Goal: Task Accomplishment & Management: Use online tool/utility

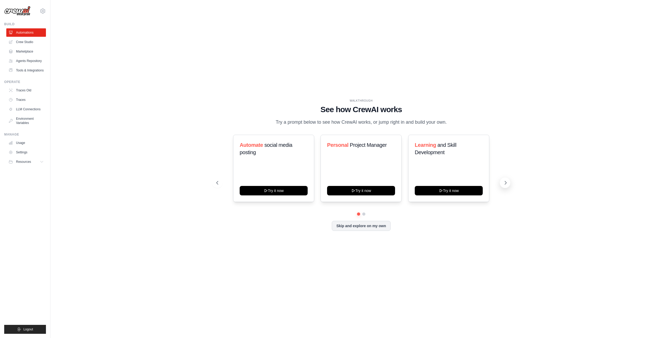
click at [504, 185] on icon at bounding box center [505, 182] width 5 height 5
click at [368, 230] on button "Skip and explore on my own" at bounding box center [361, 225] width 59 height 10
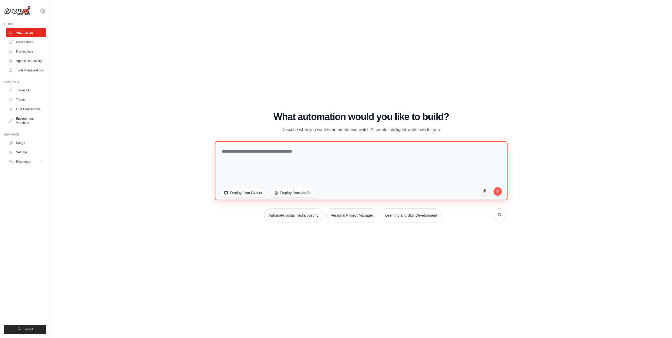
click at [291, 158] on textarea at bounding box center [361, 170] width 293 height 59
paste textarea "**********"
click at [355, 181] on textarea "**********" at bounding box center [361, 170] width 293 height 59
paste textarea "**********"
click at [397, 181] on textarea "**********" at bounding box center [361, 170] width 293 height 59
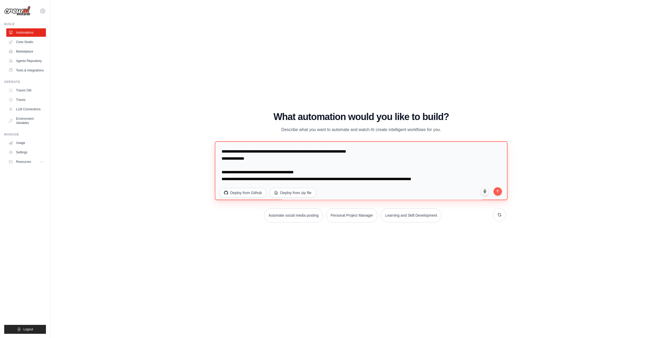
scroll to position [14, 0]
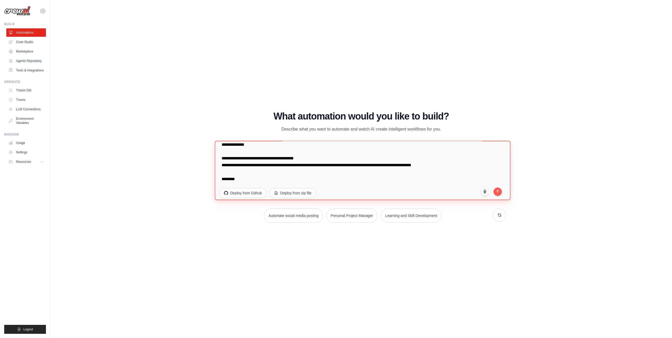
paste textarea "**********"
click at [396, 180] on textarea "**********" at bounding box center [363, 170] width 296 height 59
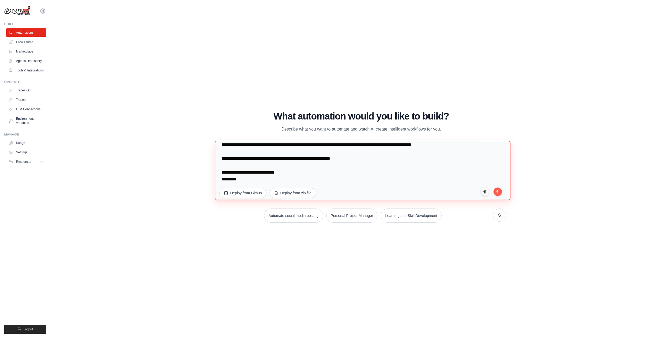
click at [292, 181] on textarea "**********" at bounding box center [363, 170] width 296 height 59
paste textarea "**********"
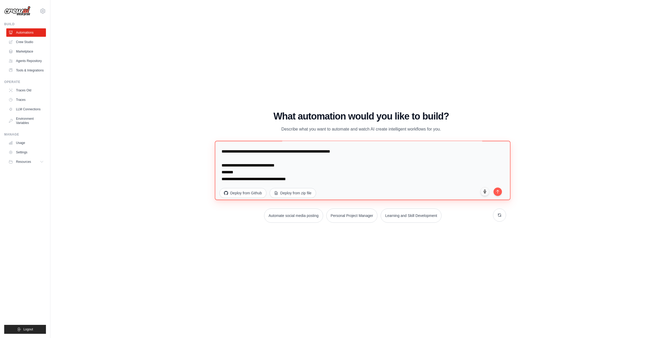
click at [310, 173] on textarea "**********" at bounding box center [363, 170] width 296 height 59
click at [330, 165] on textarea "**********" at bounding box center [363, 170] width 296 height 59
type textarea "**********"
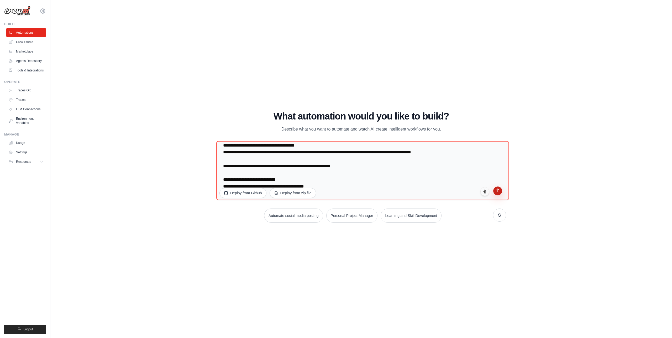
click at [498, 189] on icon "submit" at bounding box center [498, 190] width 4 height 4
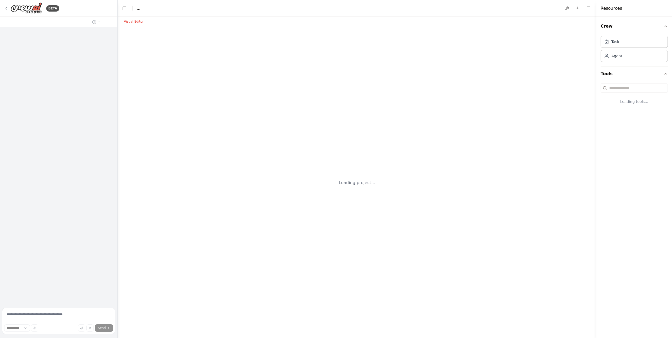
select select "****"
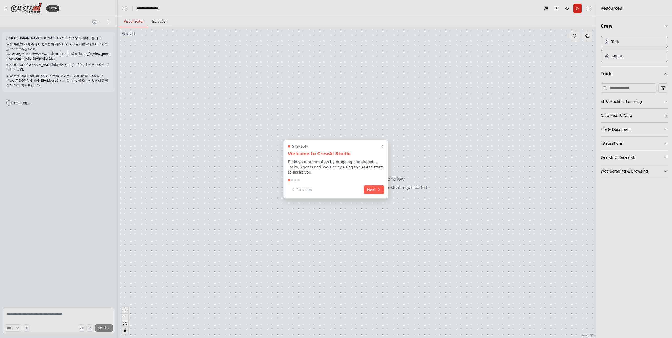
drag, startPoint x: 346, startPoint y: 170, endPoint x: 308, endPoint y: 170, distance: 37.6
click at [308, 170] on p "Build your automation by dragging and dropping Tasks, Agents and Tools or by us…" at bounding box center [336, 167] width 96 height 16
click at [372, 189] on button "Next" at bounding box center [374, 189] width 20 height 9
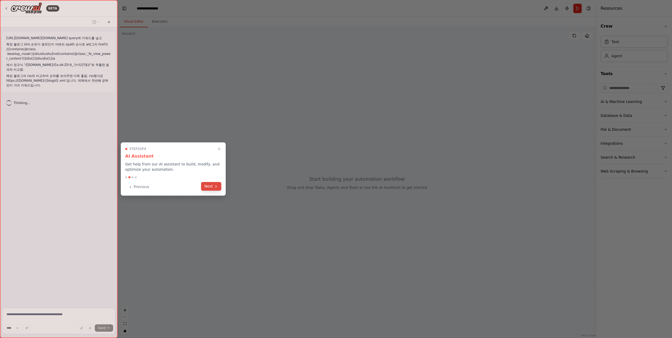
click at [213, 187] on button "Next" at bounding box center [211, 186] width 20 height 9
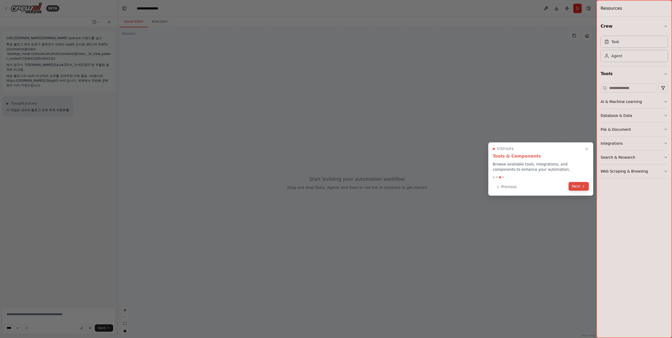
click at [575, 186] on button "Next" at bounding box center [579, 186] width 20 height 9
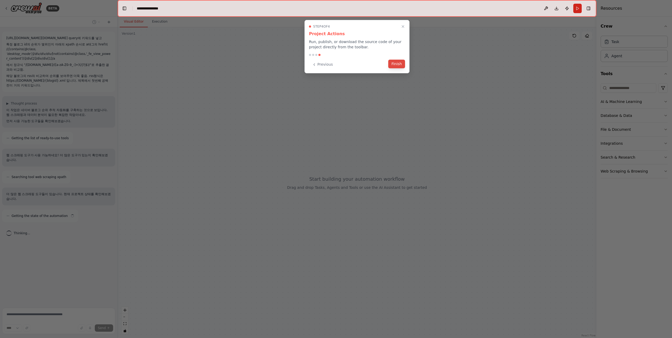
click at [400, 64] on button "Finish" at bounding box center [396, 64] width 17 height 9
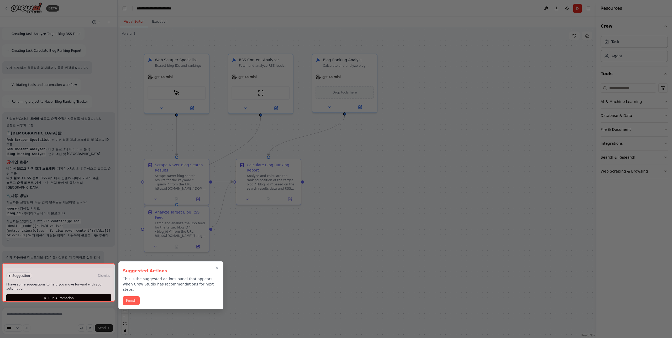
scroll to position [350, 0]
click at [132, 296] on button "Finish" at bounding box center [131, 300] width 17 height 9
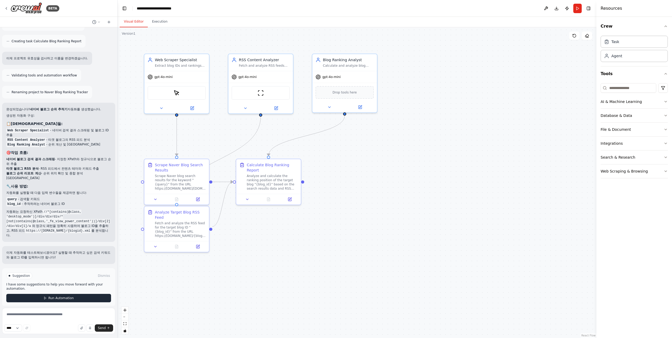
click at [85, 294] on button "Run Automation" at bounding box center [58, 298] width 105 height 8
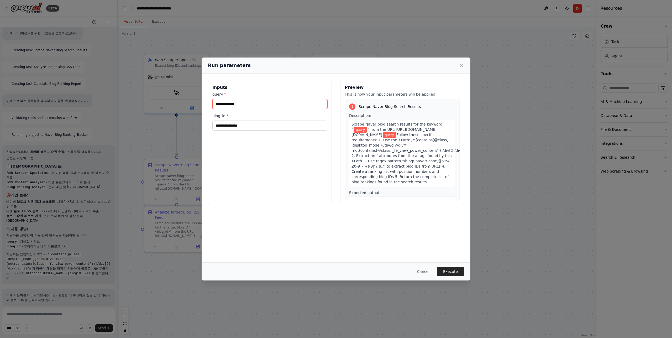
click at [274, 104] on input "query *" at bounding box center [269, 104] width 115 height 10
click at [260, 125] on input "blog_id *" at bounding box center [269, 126] width 115 height 10
paste input "*********"
type input "*********"
click at [242, 105] on input "query *" at bounding box center [269, 104] width 115 height 10
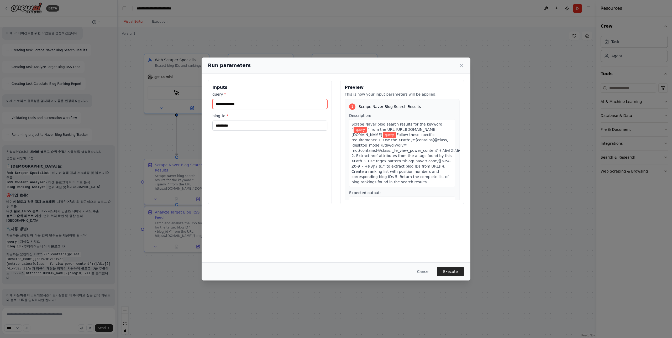
click at [248, 107] on input "query *" at bounding box center [269, 104] width 115 height 10
type input "*"
type input "*******"
click at [452, 267] on button "Execute" at bounding box center [450, 271] width 27 height 9
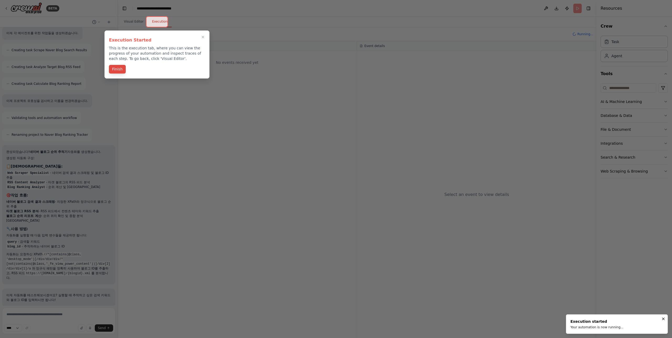
click at [118, 71] on button "Finish" at bounding box center [117, 69] width 17 height 9
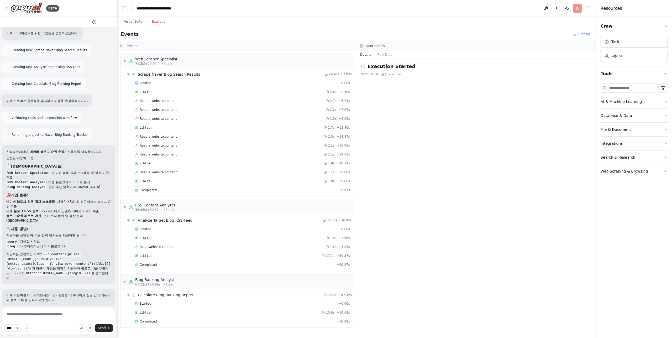
scroll to position [350, 0]
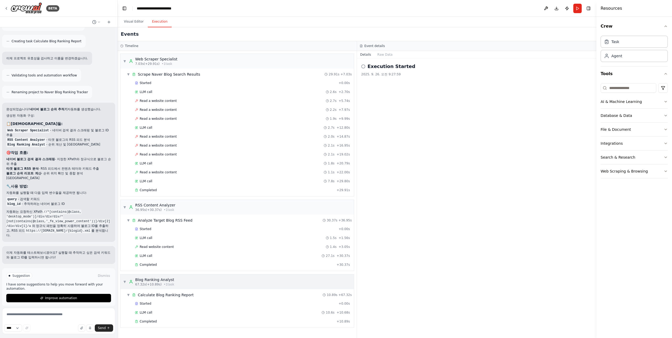
click at [204, 277] on div "▼ Blog Ranking Analyst 67.32s (+10.89s) • 1 task" at bounding box center [237, 281] width 233 height 15
click at [203, 280] on div "▶ Blog Ranking Analyst 67.32s (+10.89s) • 1 task" at bounding box center [237, 281] width 233 height 15
click at [166, 302] on div "Started" at bounding box center [236, 303] width 202 height 4
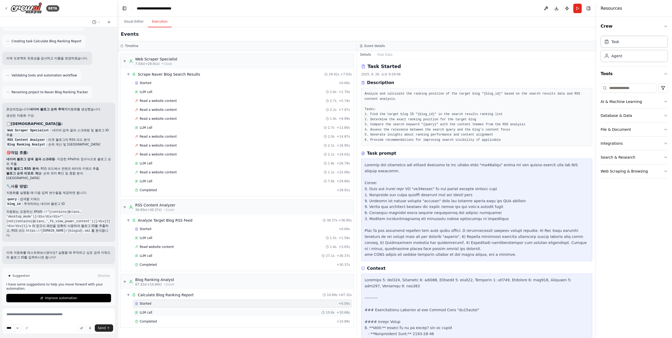
click at [165, 313] on div "LLM call 10.6s + 10.68s" at bounding box center [242, 312] width 215 height 4
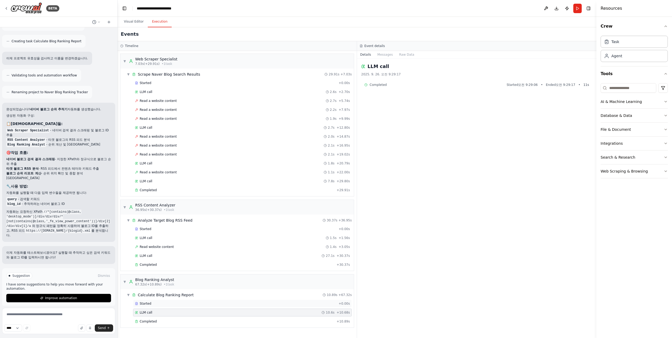
click at [168, 307] on div "Started + 0.00s" at bounding box center [242, 304] width 219 height 8
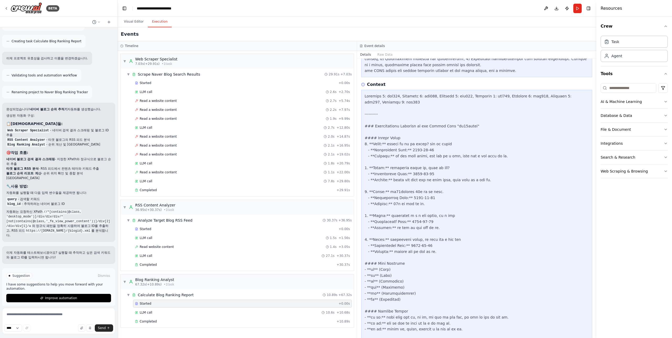
scroll to position [220, 0]
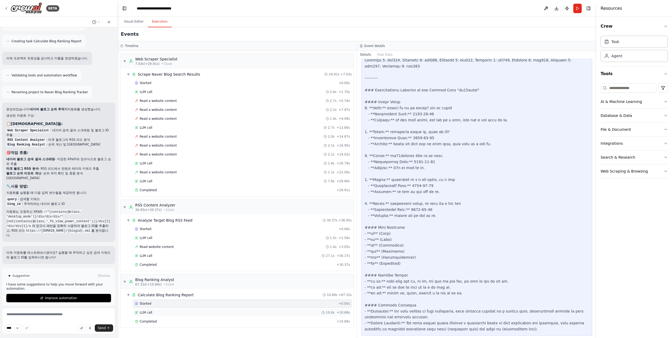
click at [161, 315] on div "LLM call 10.6s + 10.68s" at bounding box center [242, 313] width 219 height 8
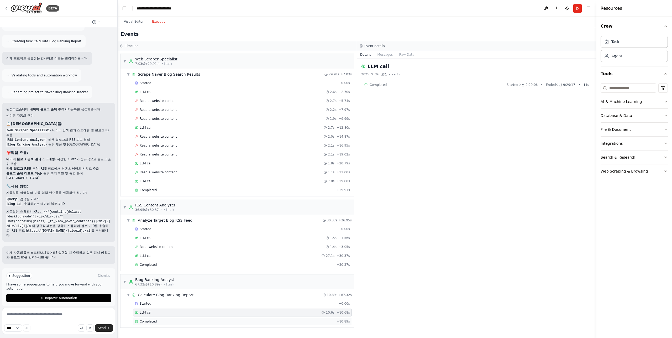
click at [156, 321] on div "Completed" at bounding box center [235, 321] width 200 height 4
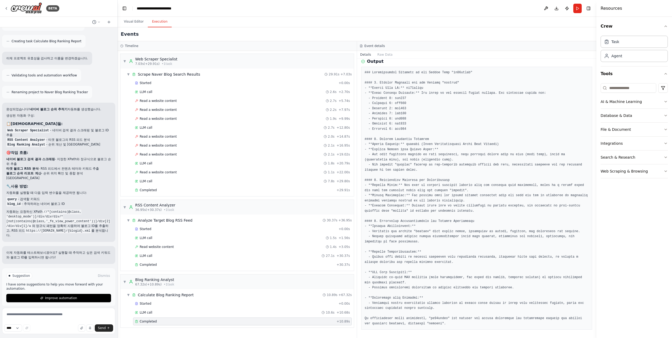
scroll to position [0, 0]
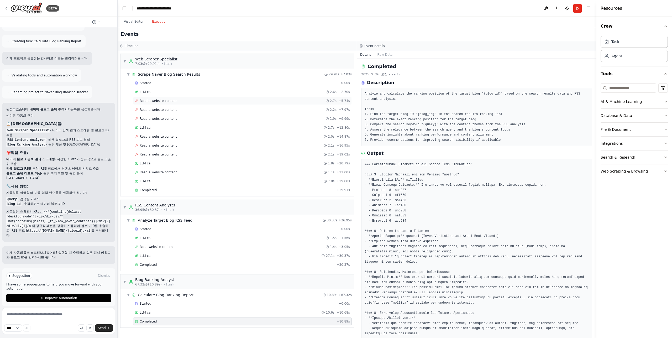
click at [162, 103] on div "Read a website content 2.7s + 5.74s" at bounding box center [242, 101] width 219 height 8
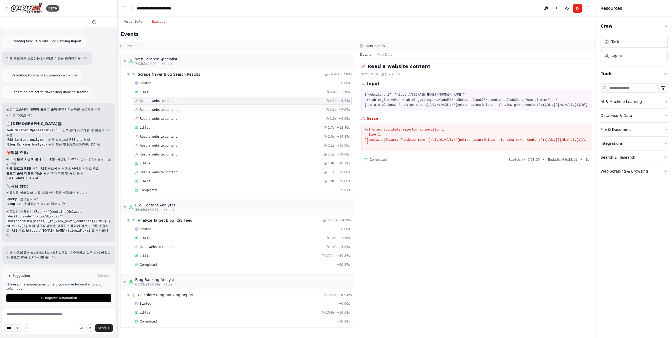
click at [166, 110] on span "Read a website content" at bounding box center [158, 110] width 37 height 4
click at [169, 117] on span "Read a website content" at bounding box center [158, 119] width 37 height 4
click at [157, 128] on div "LLM call 2.7s + 12.80s" at bounding box center [242, 128] width 215 height 4
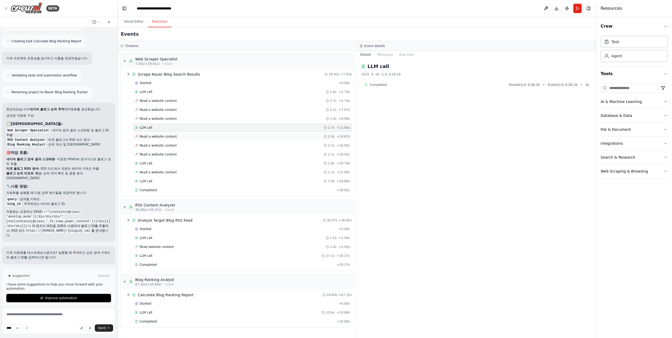
click at [161, 136] on span "Read a website content" at bounding box center [158, 136] width 37 height 4
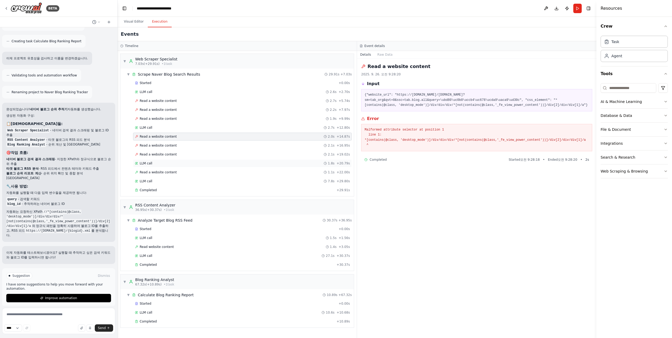
click at [151, 162] on span "LLM call" at bounding box center [146, 163] width 13 height 4
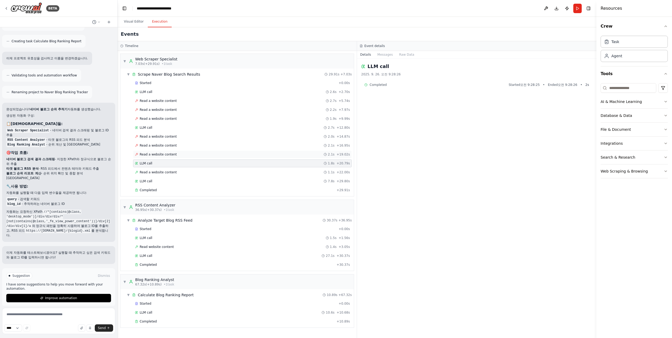
click at [154, 154] on span "Read a website content" at bounding box center [158, 154] width 37 height 4
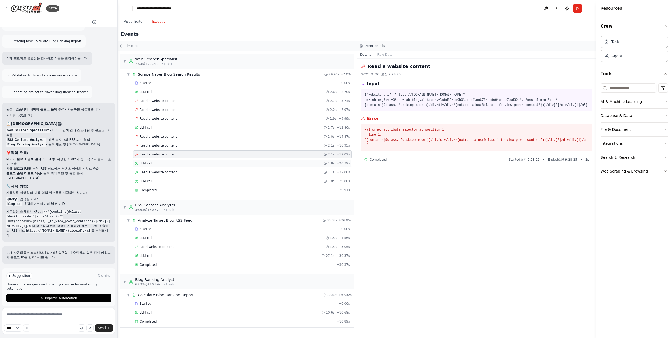
click at [159, 165] on div "LLM call 1.8s + 20.79s" at bounding box center [242, 163] width 215 height 4
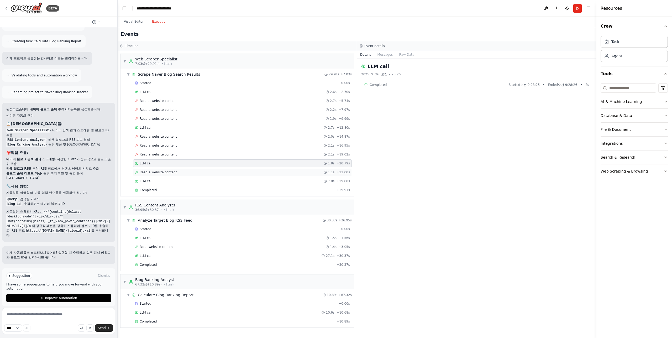
click at [161, 174] on span "Read a website content" at bounding box center [158, 172] width 37 height 4
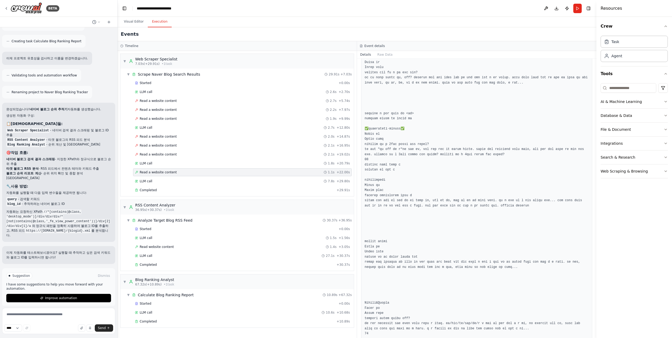
scroll to position [604, 0]
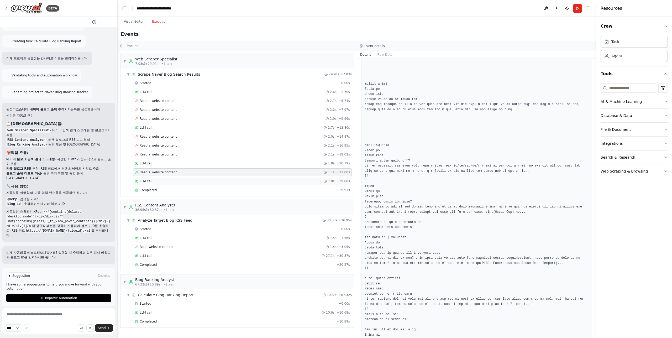
click at [156, 183] on div "LLM call 7.8s + 29.80s" at bounding box center [242, 181] width 215 height 4
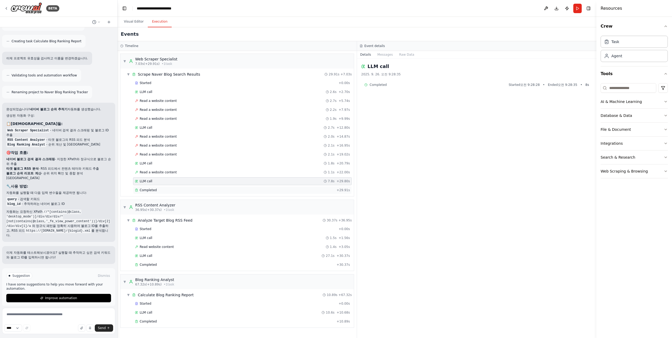
click at [155, 189] on span "Completed" at bounding box center [148, 190] width 17 height 4
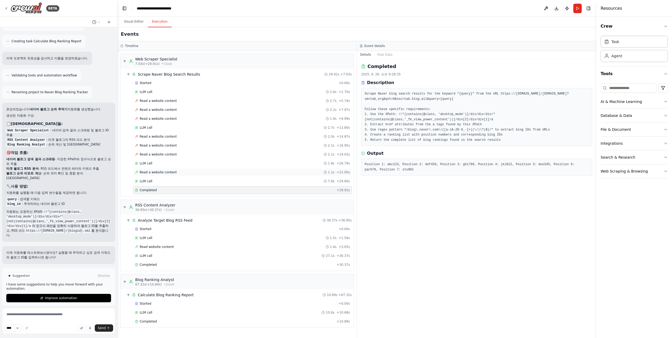
click at [155, 172] on span "Read a website content" at bounding box center [158, 172] width 37 height 4
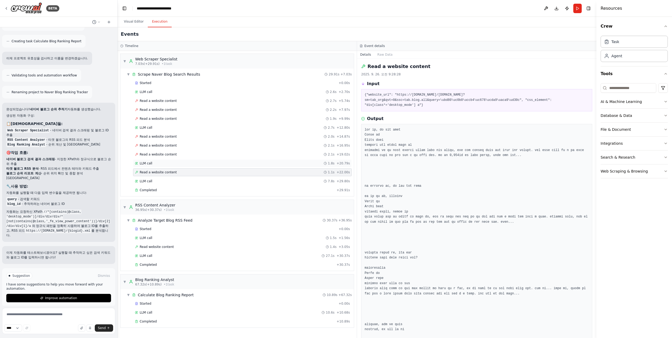
click at [151, 161] on span "LLM call" at bounding box center [146, 163] width 13 height 4
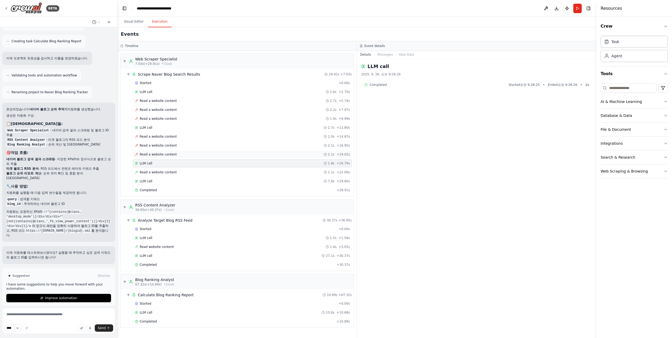
click at [152, 156] on span "Read a website content" at bounding box center [158, 154] width 37 height 4
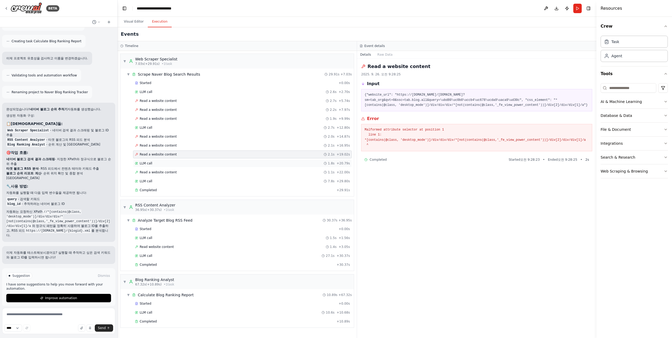
click at [155, 167] on div "LLM call 1.8s + 20.79s" at bounding box center [242, 163] width 219 height 8
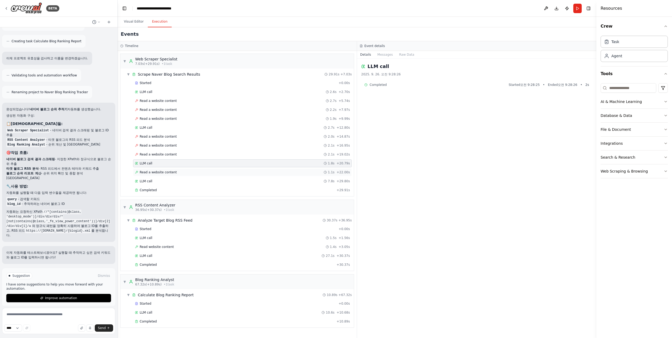
click at [156, 171] on span "Read a website content" at bounding box center [158, 172] width 37 height 4
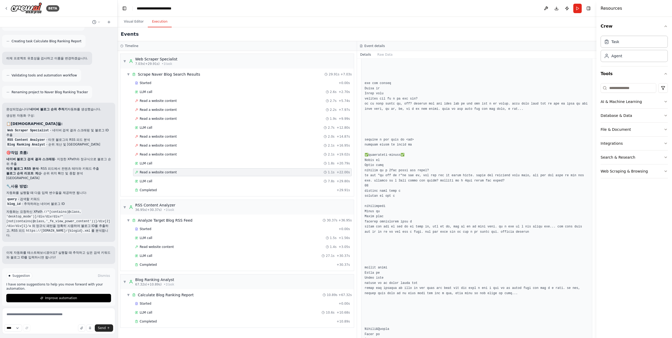
scroll to position [551, 0]
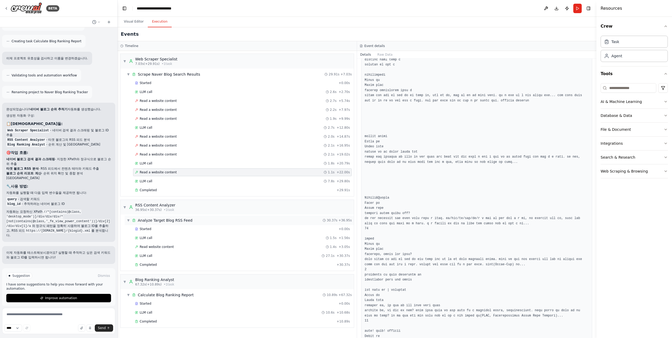
click at [176, 220] on span "Analyze Target Blog RSS Feed" at bounding box center [165, 220] width 55 height 5
click at [176, 222] on span "Analyze Target Blog RSS Feed" at bounding box center [165, 220] width 55 height 5
click at [158, 181] on div "LLM call 7.8s + 29.80s" at bounding box center [242, 181] width 215 height 4
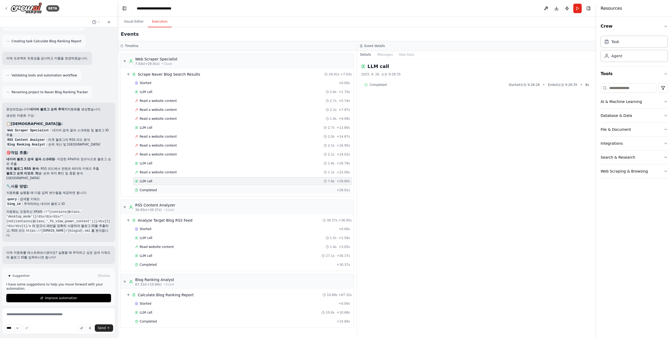
click at [163, 191] on div "Completed" at bounding box center [235, 190] width 200 height 4
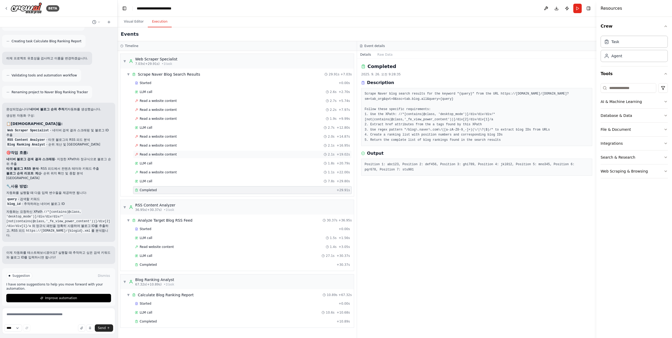
click at [160, 156] on span "Read a website content" at bounding box center [158, 154] width 37 height 4
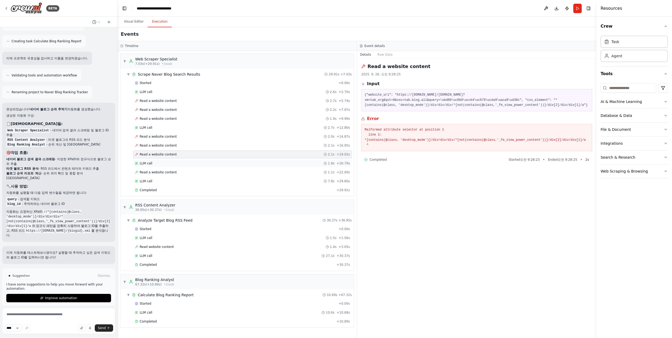
click at [157, 162] on div "LLM call 1.8s + 20.79s" at bounding box center [242, 163] width 215 height 4
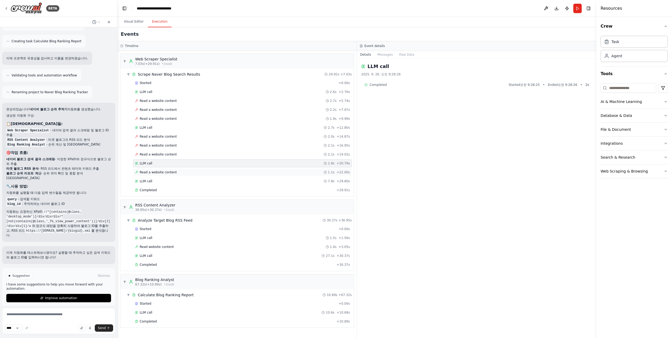
click at [157, 173] on span "Read a website content" at bounding box center [158, 172] width 37 height 4
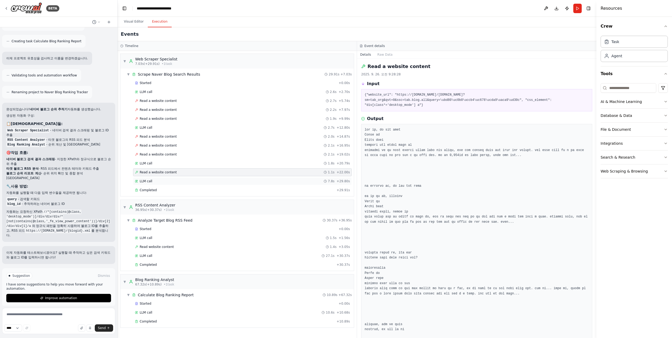
click at [153, 181] on div "LLM call 7.8s + 29.80s" at bounding box center [242, 181] width 215 height 4
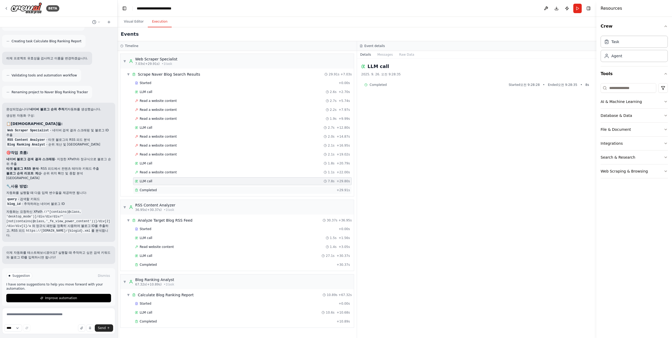
click at [155, 190] on span "Completed" at bounding box center [148, 190] width 17 height 4
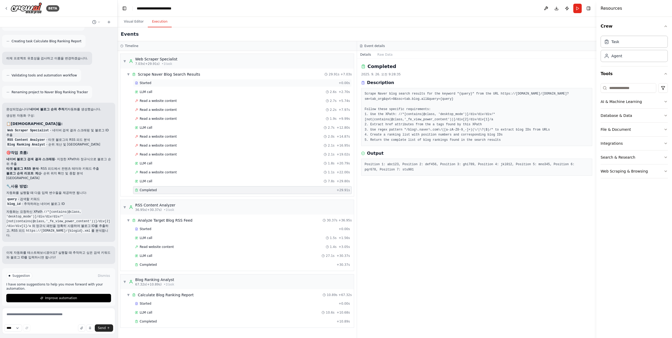
click at [151, 81] on div "Started" at bounding box center [236, 83] width 202 height 4
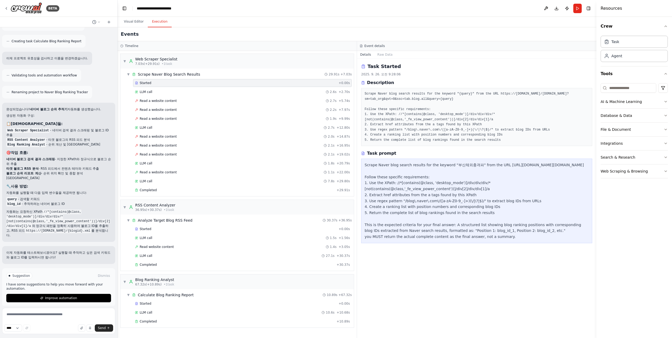
click at [463, 165] on div "Scrape Naver blog search results for the keyword "부산체외충격파" from the URL https:/…" at bounding box center [477, 201] width 224 height 78
copy div "부산체외충격파"
click at [177, 178] on div "LLM call 7.8s + 29.80s" at bounding box center [242, 181] width 219 height 8
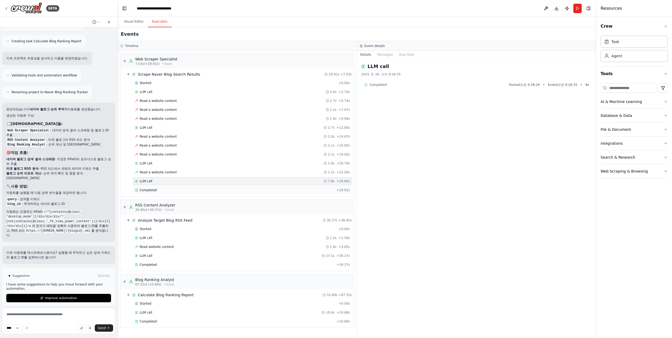
click at [170, 192] on div "Completed + 29.91s" at bounding box center [242, 190] width 219 height 8
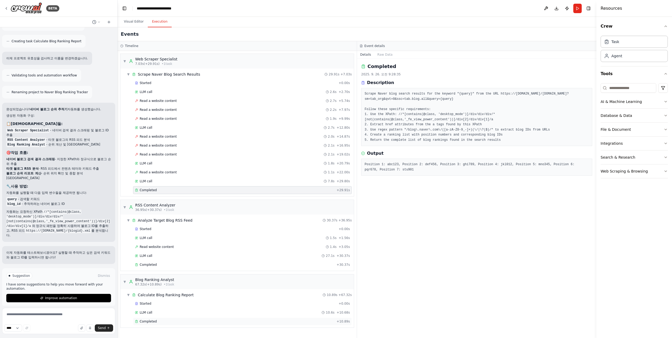
click at [170, 318] on div "Completed + 10.89s" at bounding box center [242, 321] width 219 height 8
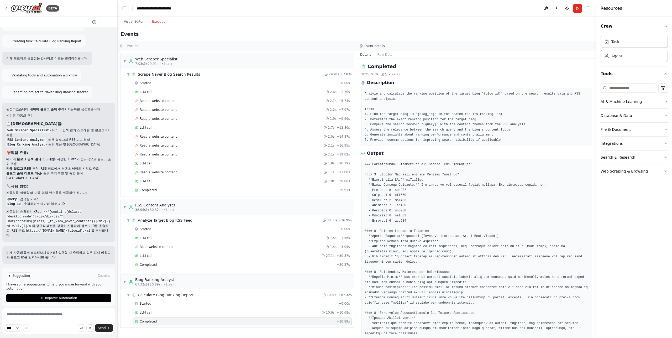
click at [156, 22] on button "Execution" at bounding box center [160, 21] width 24 height 11
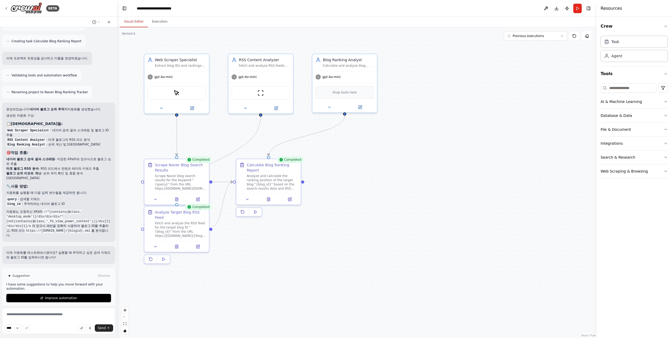
click at [125, 21] on button "Visual Editor" at bounding box center [134, 21] width 28 height 11
click at [158, 17] on button "Execution" at bounding box center [160, 21] width 24 height 11
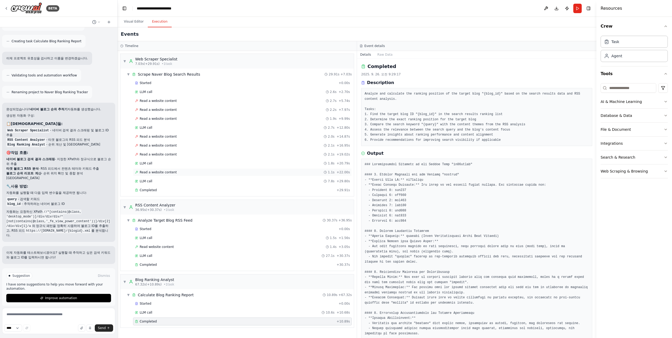
click at [164, 174] on span "Read a website content" at bounding box center [158, 172] width 37 height 4
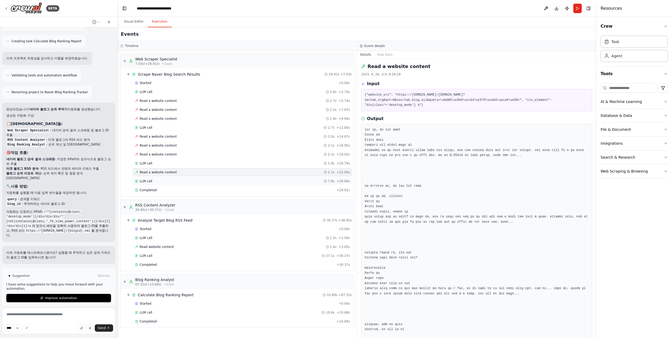
click at [162, 179] on div "LLM call 7.8s + 29.80s" at bounding box center [242, 181] width 219 height 8
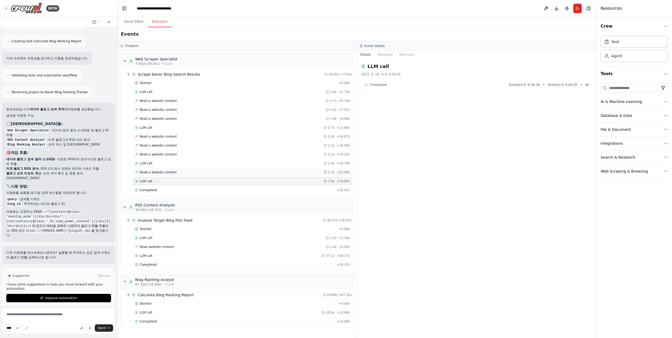
click at [162, 173] on span "Read a website content" at bounding box center [158, 172] width 37 height 4
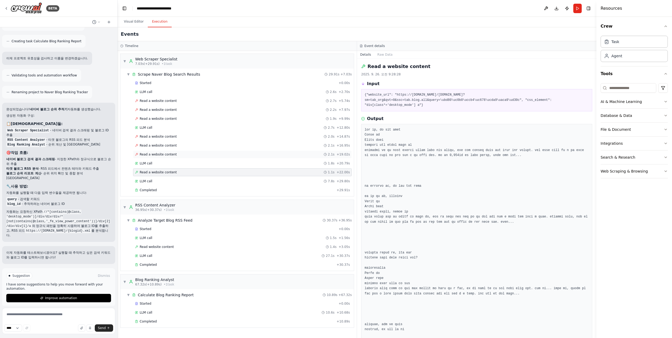
click at [171, 155] on span "Read a website content" at bounding box center [158, 154] width 37 height 4
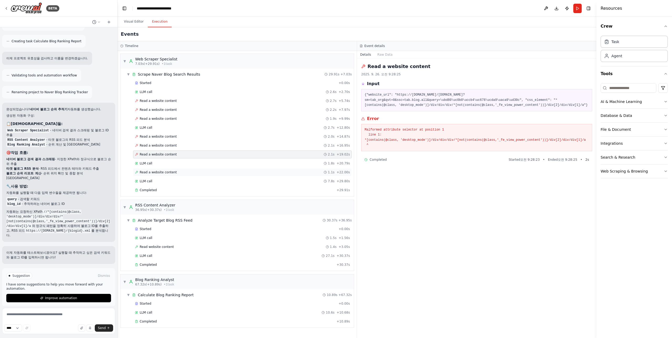
click at [180, 172] on div "Read a website content 1.1s + 22.00s" at bounding box center [242, 172] width 215 height 4
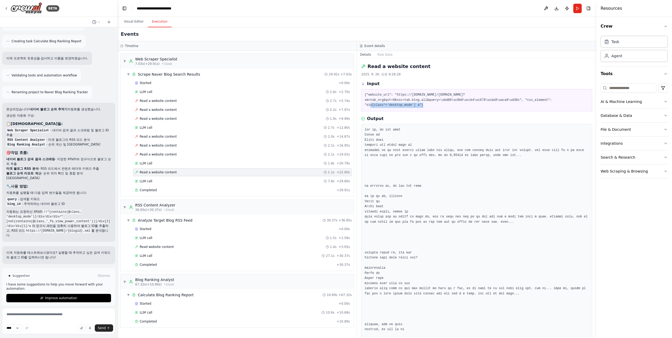
drag, startPoint x: 540, startPoint y: 100, endPoint x: 367, endPoint y: 108, distance: 173.2
click at [367, 108] on pre "{"website_url": "https://search.naver.com/search.naver?sm=tab_org&qvt=0&ssc=tab…" at bounding box center [477, 99] width 224 height 15
click at [135, 19] on button "Visual Editor" at bounding box center [134, 21] width 28 height 11
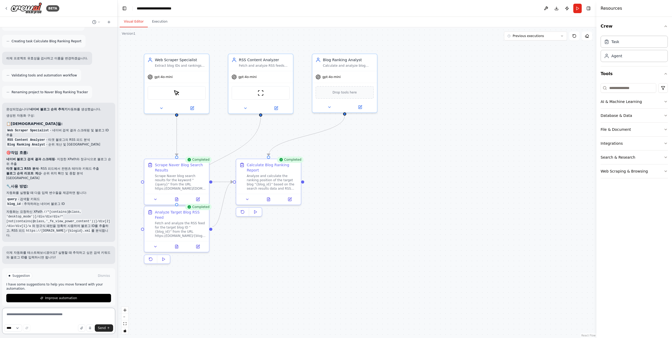
click at [67, 318] on textarea at bounding box center [58, 321] width 113 height 26
click at [158, 25] on button "Execution" at bounding box center [160, 21] width 24 height 11
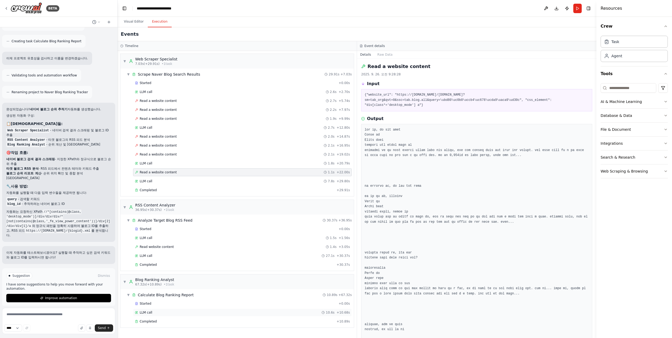
click at [156, 309] on div "LLM call 10.6s + 10.68s" at bounding box center [242, 313] width 219 height 8
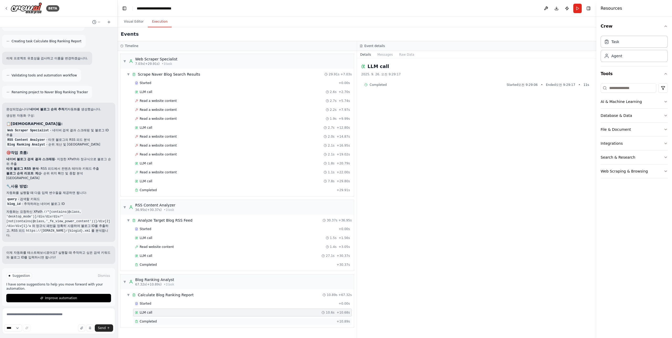
click at [152, 322] on span "Completed" at bounding box center [148, 321] width 17 height 4
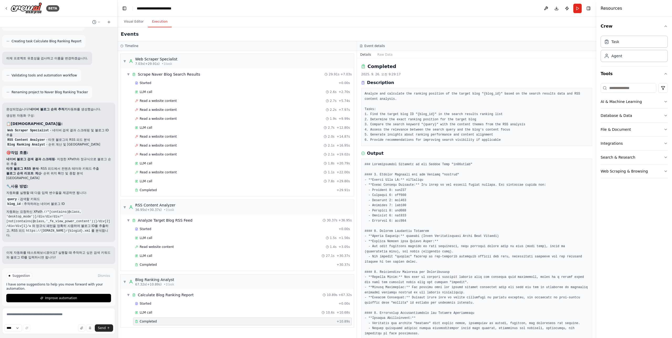
scroll to position [92, 0]
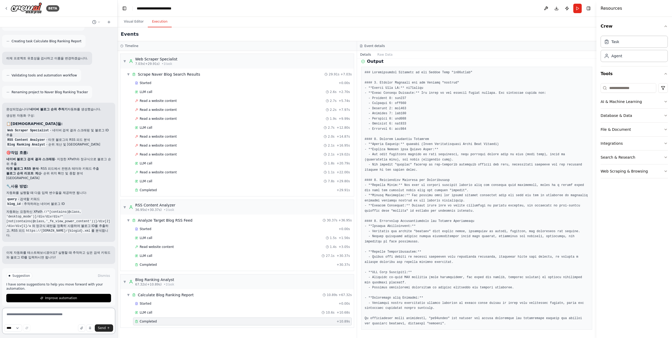
click at [34, 315] on textarea at bounding box center [58, 321] width 113 height 26
type textarea "**********"
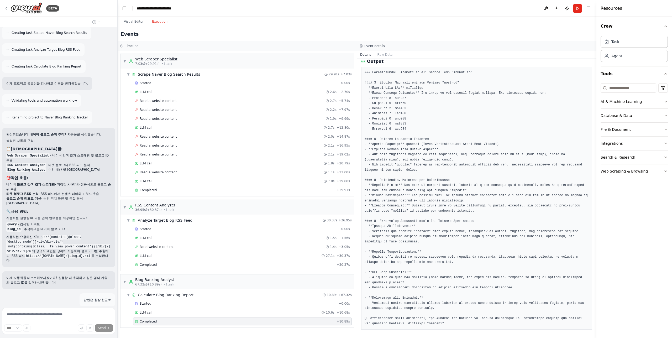
scroll to position [343, 0]
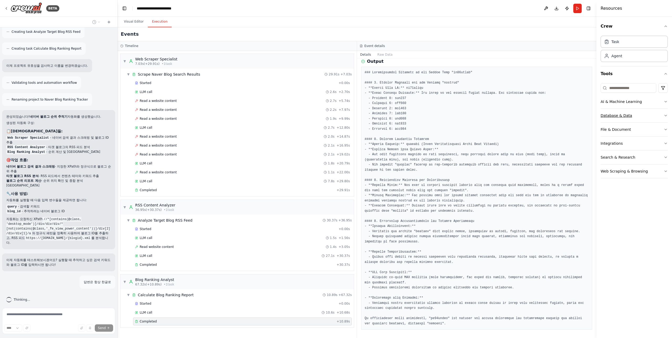
click at [626, 116] on div "Database & Data" at bounding box center [617, 115] width 32 height 5
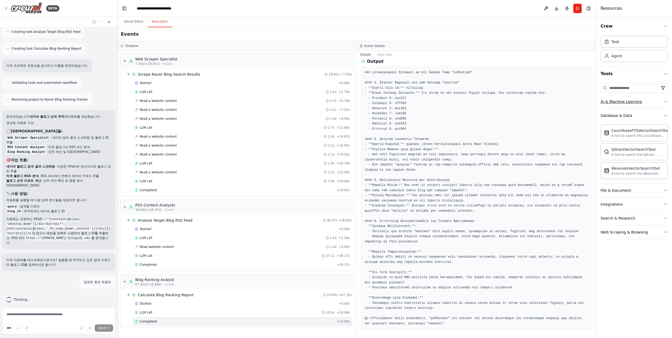
click at [635, 105] on button "AI & Machine Learning" at bounding box center [634, 102] width 67 height 14
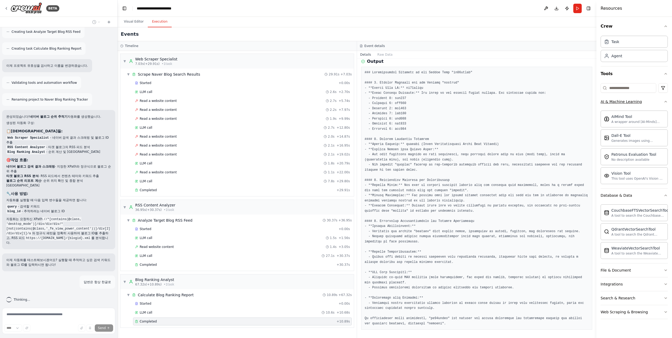
click at [635, 105] on button "AI & Machine Learning" at bounding box center [634, 102] width 67 height 14
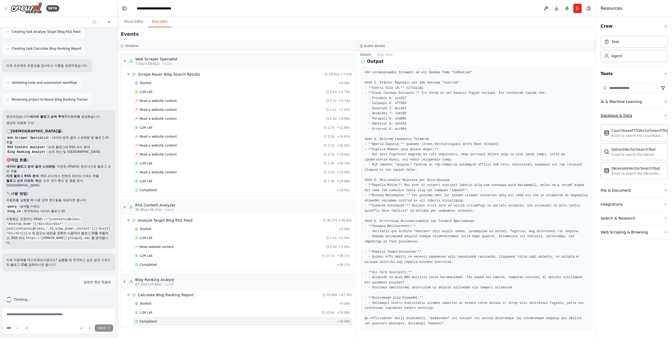
click at [621, 119] on button "Database & Data" at bounding box center [634, 116] width 67 height 14
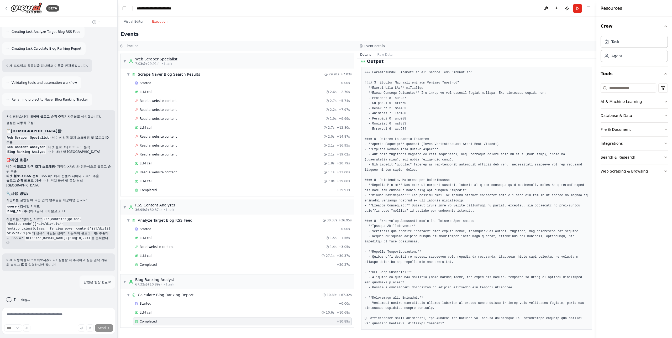
click at [624, 132] on button "File & Document" at bounding box center [634, 130] width 67 height 14
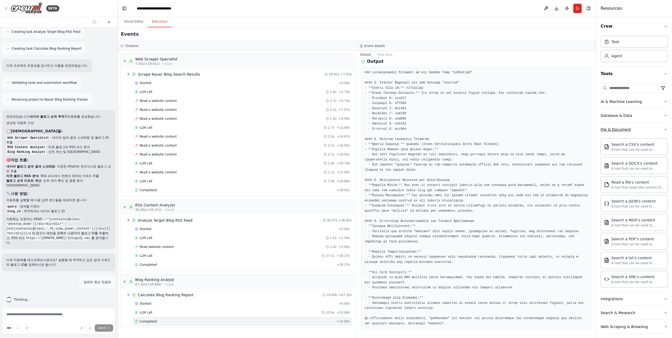
click at [623, 129] on div "File & Document" at bounding box center [616, 129] width 30 height 5
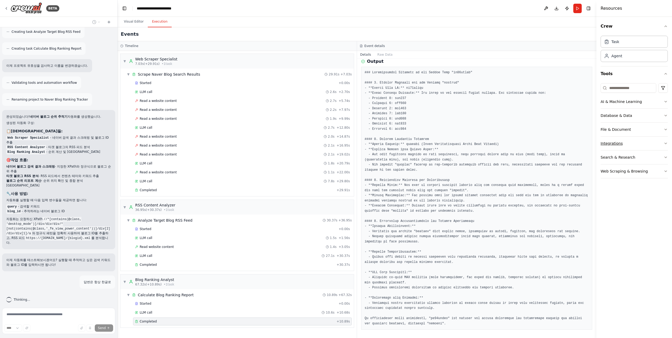
click at [623, 143] on button "Integrations" at bounding box center [634, 144] width 67 height 14
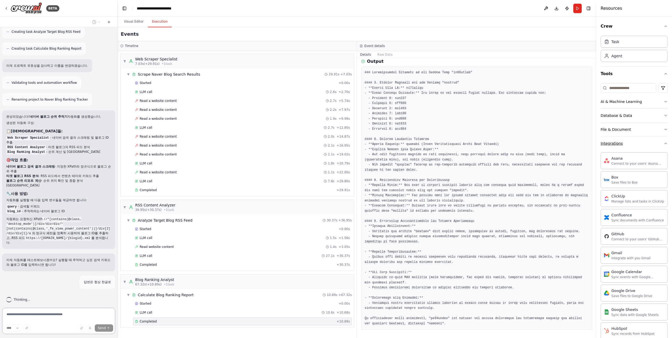
click at [624, 143] on button "Integrations" at bounding box center [634, 144] width 67 height 14
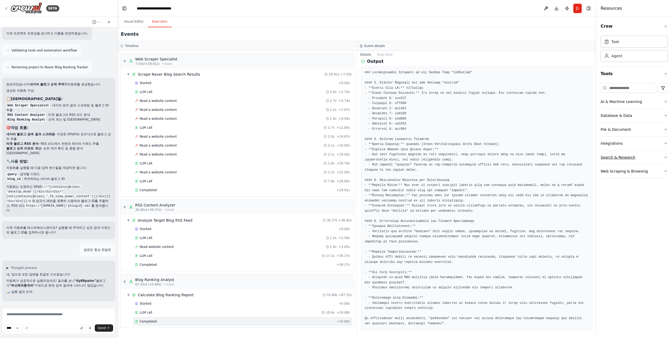
click at [623, 157] on div "Search & Research" at bounding box center [618, 157] width 35 height 5
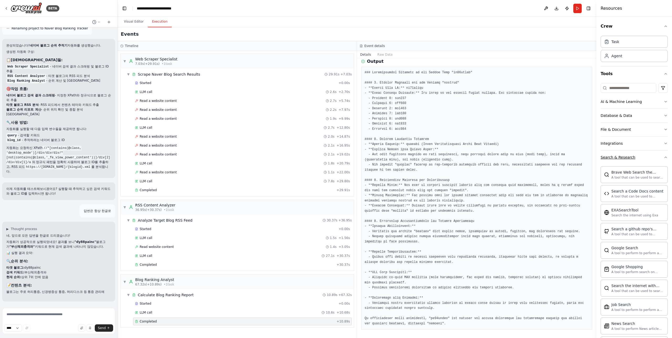
click at [623, 157] on div "Search & Research" at bounding box center [618, 157] width 35 height 5
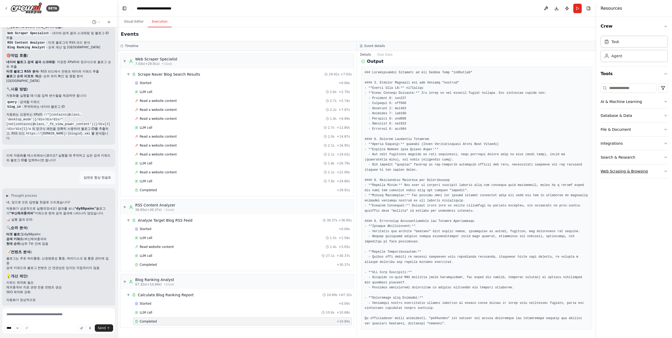
click at [624, 171] on div "Web Scraping & Browsing" at bounding box center [624, 171] width 47 height 5
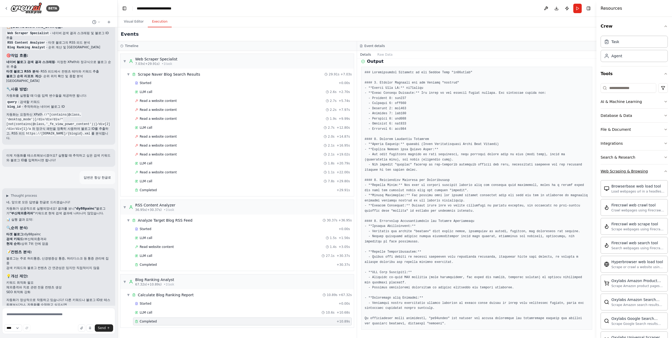
scroll to position [452, 0]
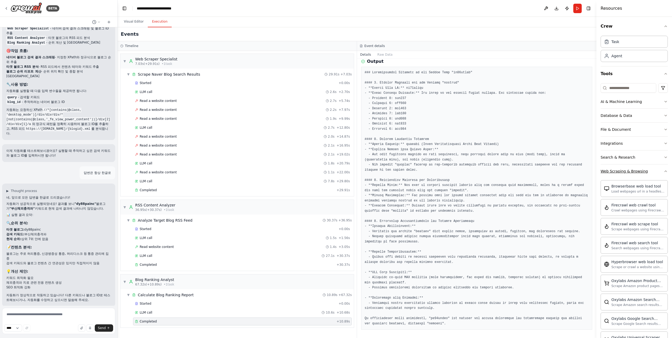
click at [620, 171] on div "Web Scraping & Browsing" at bounding box center [624, 171] width 47 height 5
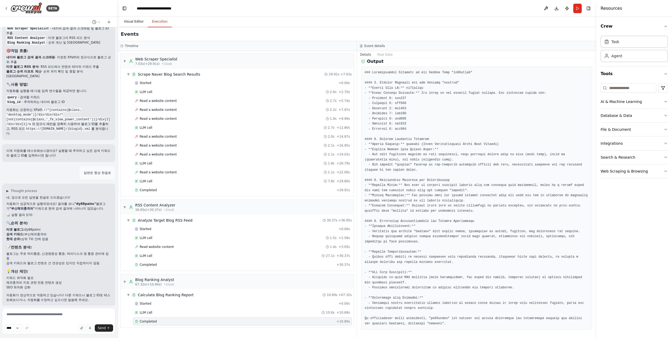
click at [128, 21] on button "Visual Editor" at bounding box center [134, 21] width 28 height 11
click at [151, 20] on button "Execution" at bounding box center [160, 21] width 24 height 11
click at [127, 31] on h2 "Events" at bounding box center [130, 33] width 18 height 7
click at [619, 59] on div "Agent" at bounding box center [634, 56] width 67 height 12
click at [619, 42] on div "Task" at bounding box center [634, 41] width 67 height 12
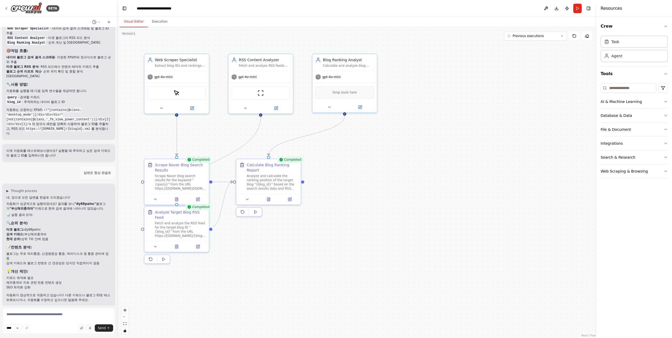
click at [142, 19] on button "Visual Editor" at bounding box center [134, 21] width 28 height 11
click at [126, 9] on button "Toggle Left Sidebar" at bounding box center [124, 8] width 7 height 7
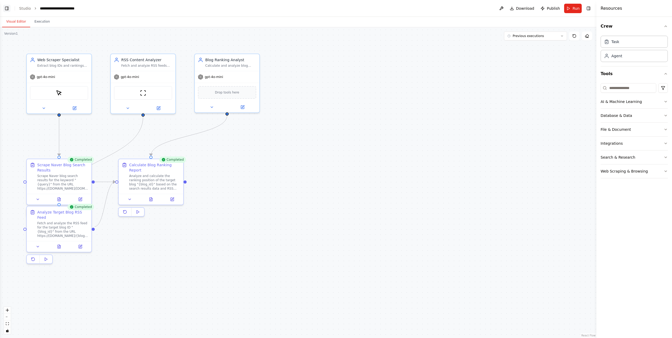
click at [6, 9] on button "Toggle Left Sidebar" at bounding box center [6, 8] width 7 height 7
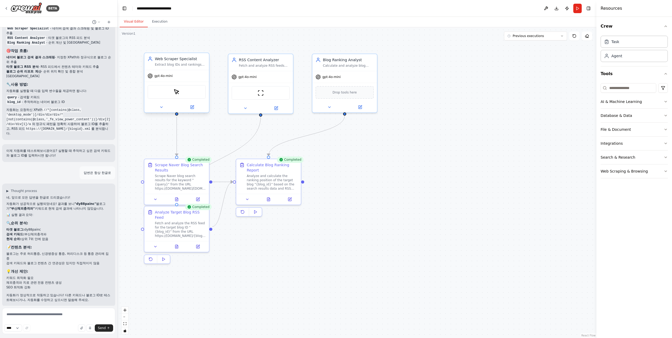
click at [183, 92] on div "ScrapeElementFromWebsiteTool" at bounding box center [177, 92] width 58 height 14
click at [182, 93] on div "ScrapeElementFromWebsiteTool" at bounding box center [177, 92] width 58 height 14
click at [265, 95] on div "ScrapeWebsiteTool" at bounding box center [261, 92] width 58 height 14
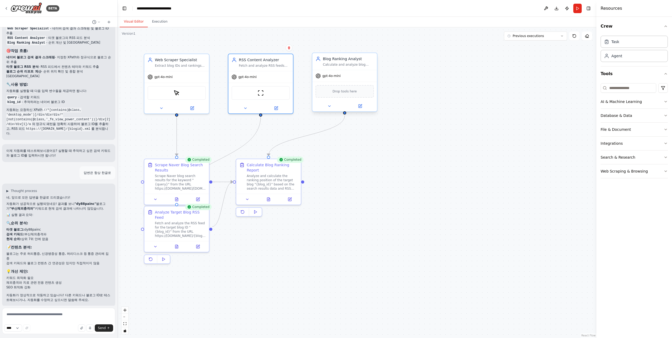
click at [368, 96] on div "Drop tools here" at bounding box center [345, 91] width 58 height 13
click at [519, 106] on div ".deletable-edge-delete-btn { width: 20px; height: 20px; border: 0px solid #ffff…" at bounding box center [357, 182] width 479 height 311
click at [160, 19] on button "Execution" at bounding box center [160, 21] width 24 height 11
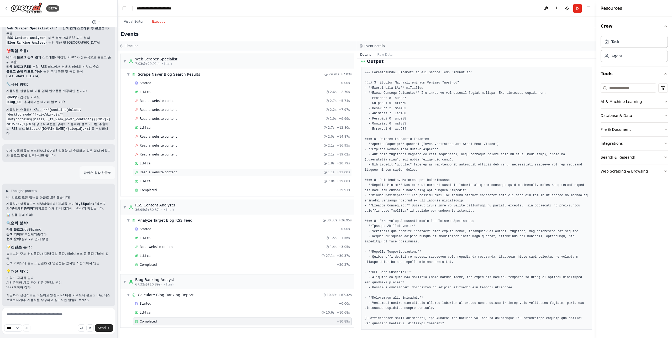
click at [158, 175] on div "Read a website content 1.1s + 22.00s" at bounding box center [242, 172] width 219 height 8
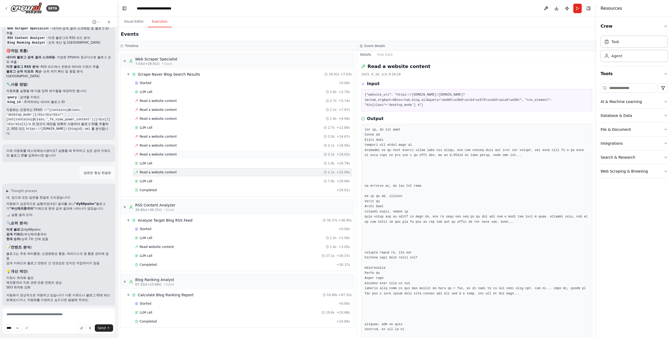
click at [150, 155] on span "Read a website content" at bounding box center [158, 154] width 37 height 4
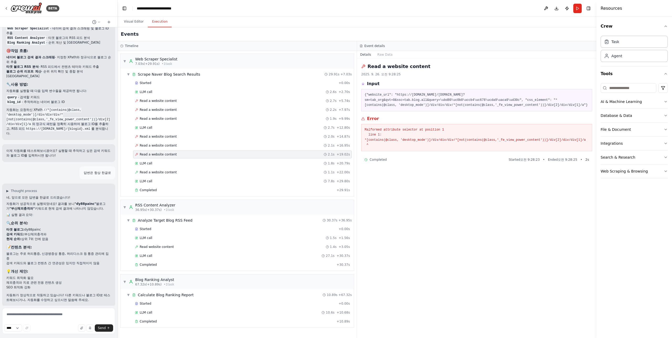
click at [525, 97] on pre "{"website_url": "https://search.naver.com/search.naver?sm=tab_org&qvt=0&ssc=tab…" at bounding box center [477, 99] width 224 height 15
click at [525, 101] on pre "{"website_url": "https://search.naver.com/search.naver?sm=tab_org&qvt=0&ssc=tab…" at bounding box center [477, 99] width 224 height 15
copy pre "css_element"
click at [57, 312] on textarea at bounding box center [58, 321] width 113 height 26
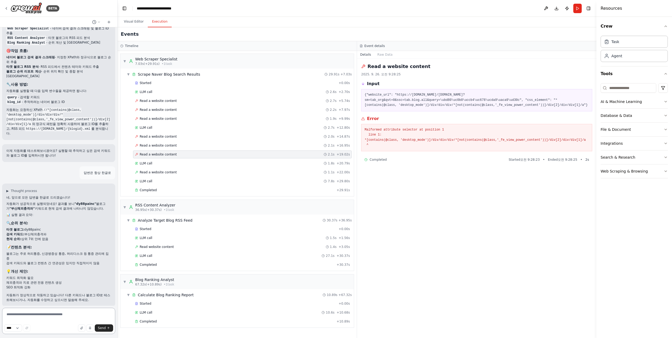
paste textarea "**********"
type textarea "**********"
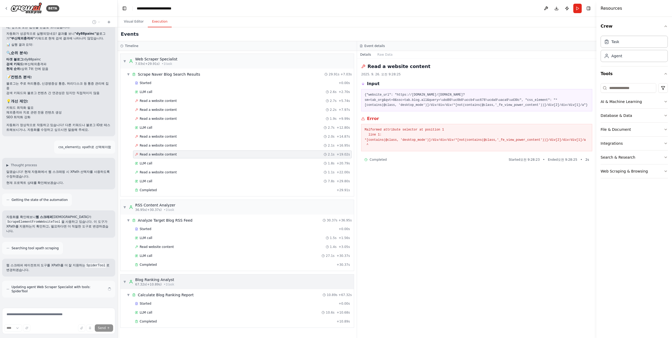
scroll to position [627, 0]
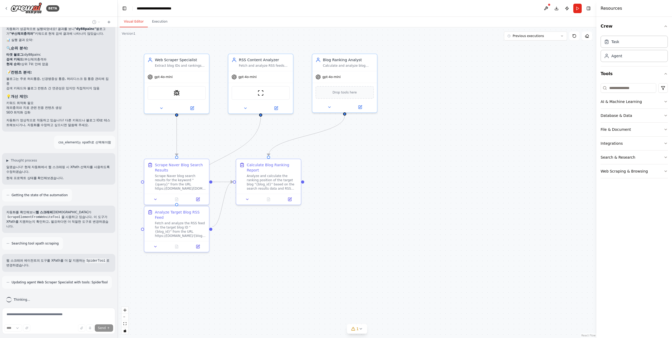
click at [137, 21] on button "Visual Editor" at bounding box center [134, 21] width 28 height 11
click at [361, 328] on icon at bounding box center [361, 329] width 4 height 4
click at [416, 316] on button at bounding box center [420, 315] width 9 height 6
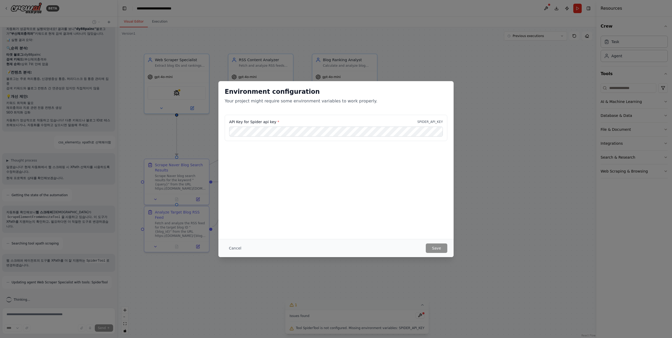
click at [434, 118] on div "API Key for Spider api key * SPIDER_API_KEY" at bounding box center [336, 128] width 223 height 26
click at [429, 121] on p "SPIDER_API_KEY" at bounding box center [430, 122] width 25 height 4
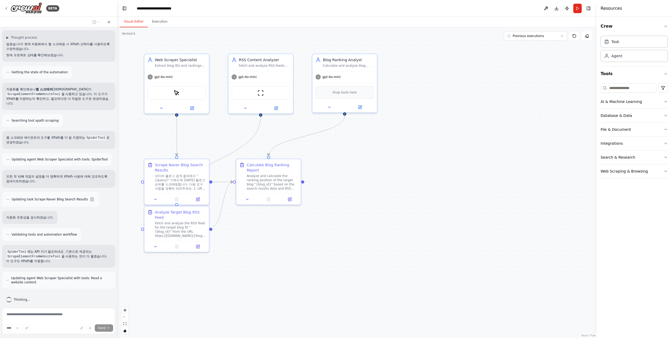
scroll to position [767, 0]
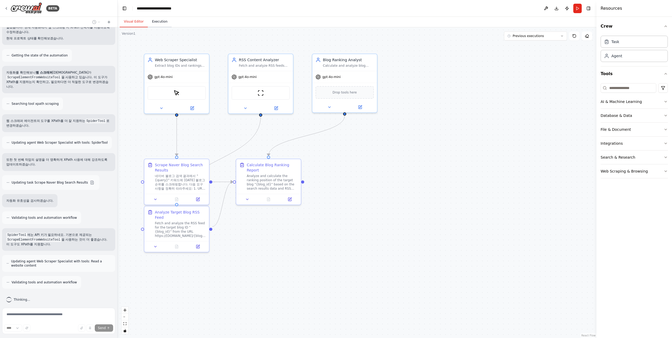
click at [152, 23] on button "Execution" at bounding box center [160, 21] width 24 height 11
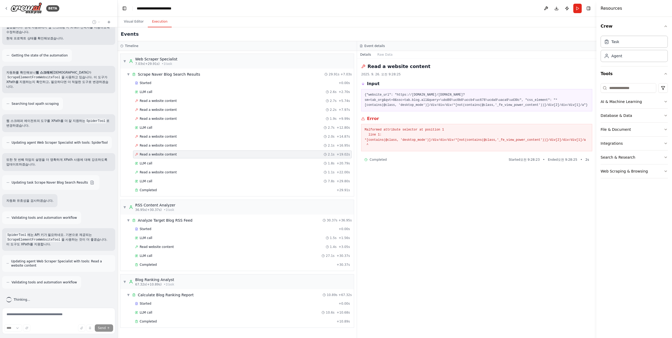
click at [126, 47] on h3 "Timeline" at bounding box center [131, 46] width 13 height 4
click at [531, 28] on div "Events" at bounding box center [357, 34] width 479 height 14
click at [580, 8] on button "Run" at bounding box center [578, 8] width 8 height 9
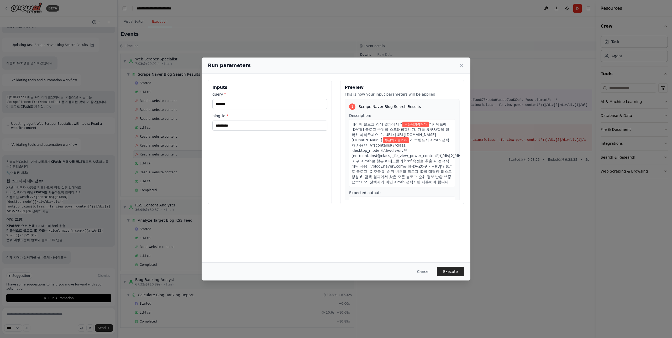
scroll to position [909, 0]
click at [277, 104] on input "*******" at bounding box center [269, 104] width 115 height 10
type input "*******"
click at [425, 222] on div "Inputs query * ******* blog_id * ********* Preview This is how your input param…" at bounding box center [336, 168] width 269 height 189
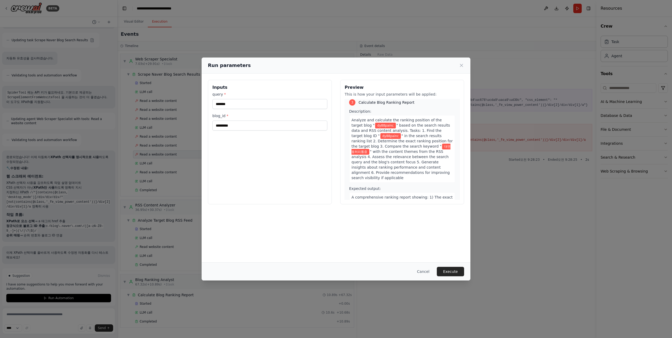
scroll to position [290, 0]
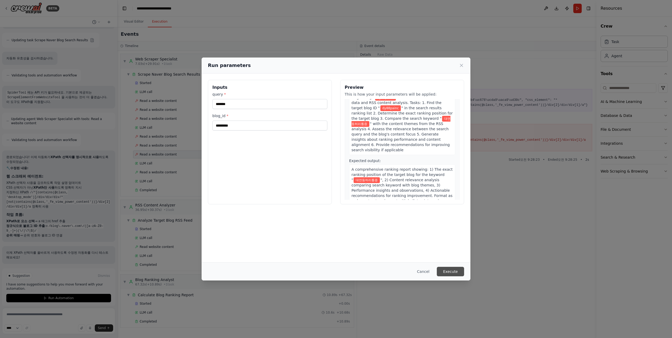
click at [450, 273] on button "Execute" at bounding box center [450, 271] width 27 height 9
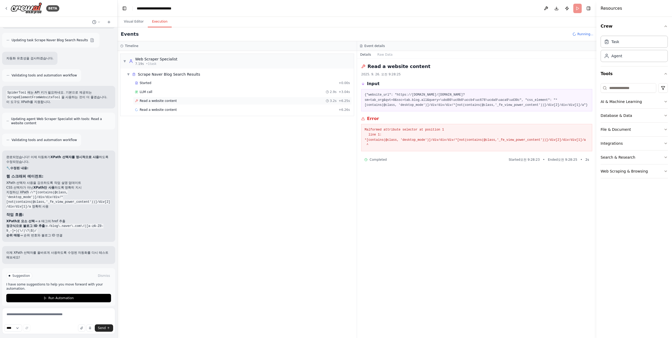
click at [159, 102] on span "Read a website content" at bounding box center [158, 101] width 37 height 4
click at [158, 112] on div "Read a website content 2.3s + 8.55s" at bounding box center [242, 110] width 219 height 8
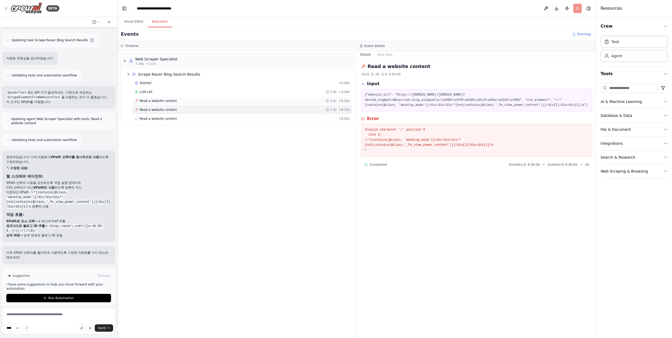
click at [157, 98] on div "Read a website content 3.2s + 6.25s" at bounding box center [242, 101] width 219 height 8
click at [157, 108] on span "Read a website content" at bounding box center [158, 110] width 37 height 4
click at [155, 121] on span "Read a website content" at bounding box center [158, 119] width 37 height 4
click at [153, 128] on div "LLM call + 11.16s" at bounding box center [242, 128] width 215 height 4
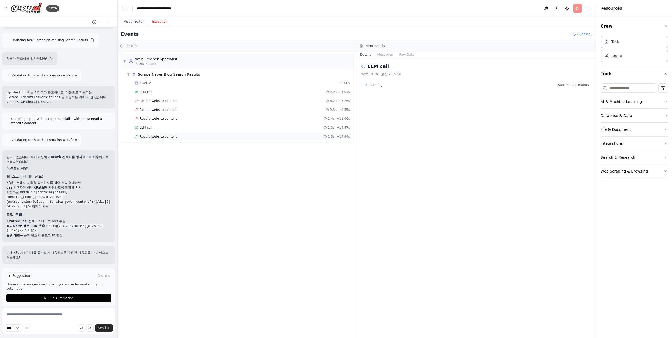
click at [156, 136] on span "Read a website content" at bounding box center [158, 136] width 37 height 4
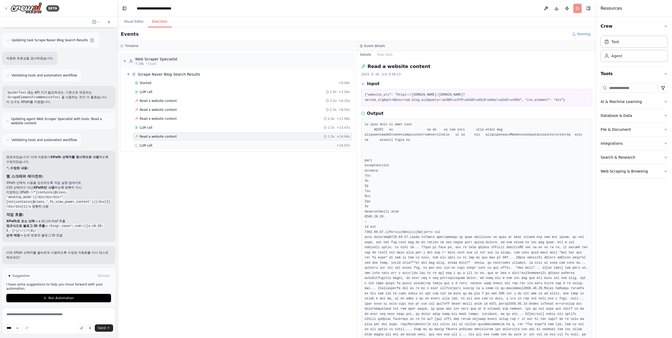
click at [152, 144] on div "LLM call + 15.07s" at bounding box center [242, 145] width 215 height 4
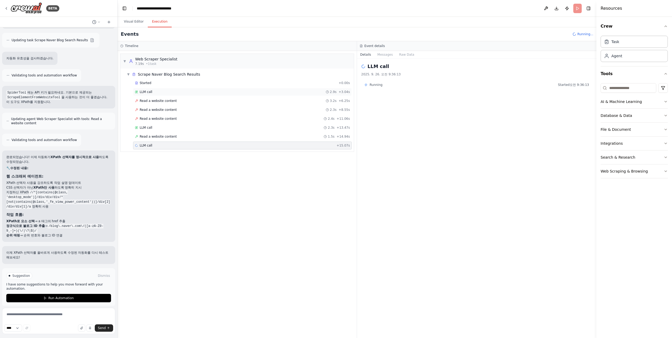
click at [156, 93] on div "LLM call 2.9s + 3.04s" at bounding box center [242, 92] width 215 height 4
click at [154, 101] on span "Read a website content" at bounding box center [158, 101] width 37 height 4
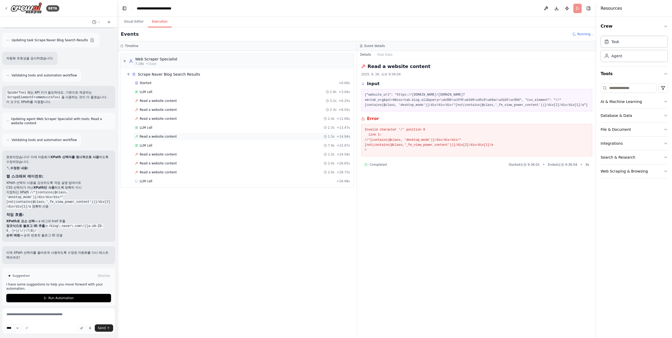
click at [149, 134] on span "Read a website content" at bounding box center [158, 136] width 37 height 4
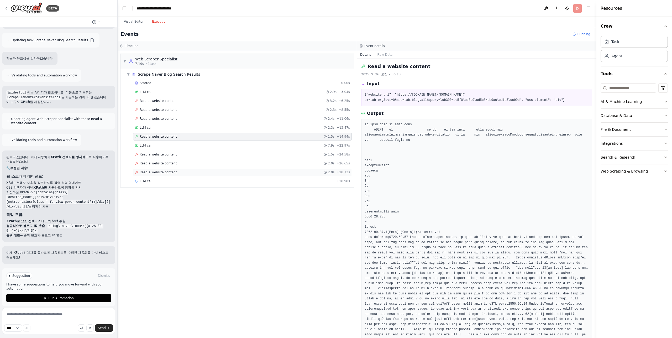
click at [156, 173] on span "Read a website content" at bounding box center [158, 172] width 37 height 4
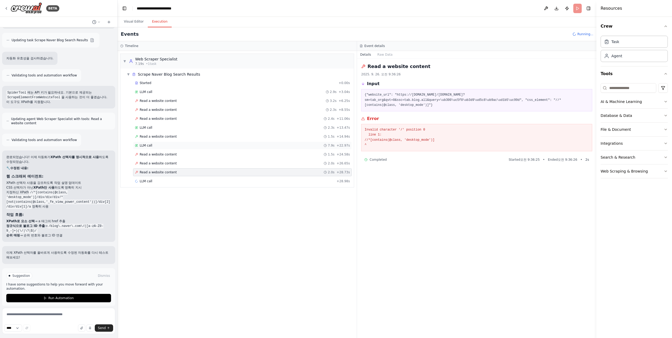
click at [153, 148] on div "LLM call 7.9s + 22.97s" at bounding box center [242, 146] width 219 height 8
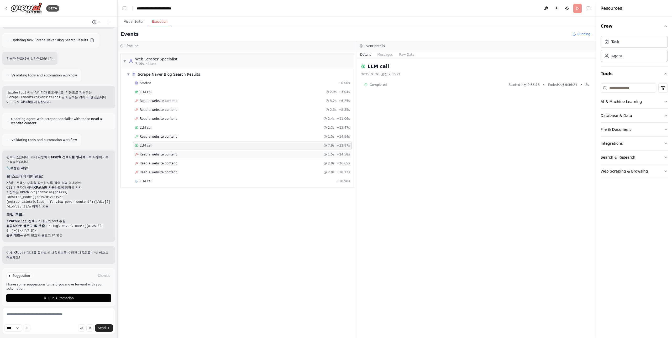
click at [153, 152] on div "Read a website content 1.5s + 24.58s" at bounding box center [242, 154] width 219 height 8
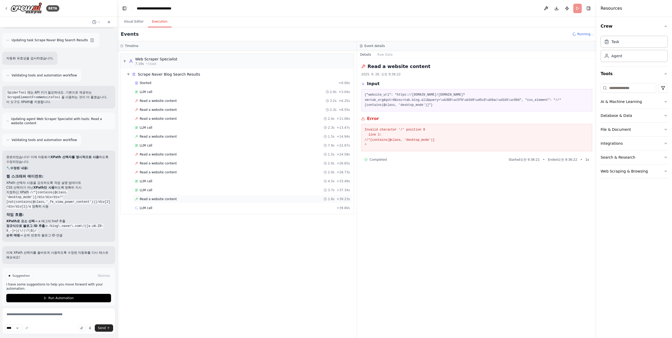
click at [162, 197] on span "Read a website content" at bounding box center [158, 199] width 37 height 4
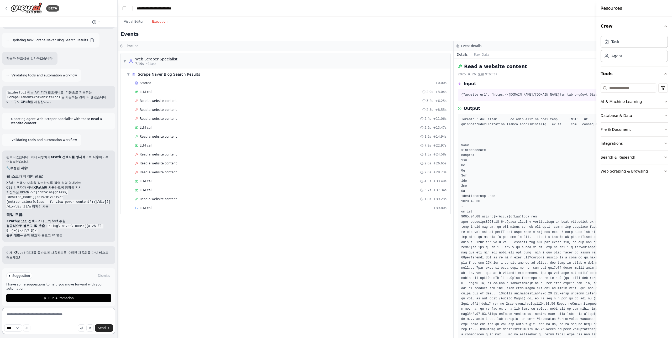
click at [48, 317] on textarea at bounding box center [58, 321] width 113 height 26
paste textarea "**********"
type textarea "**********"
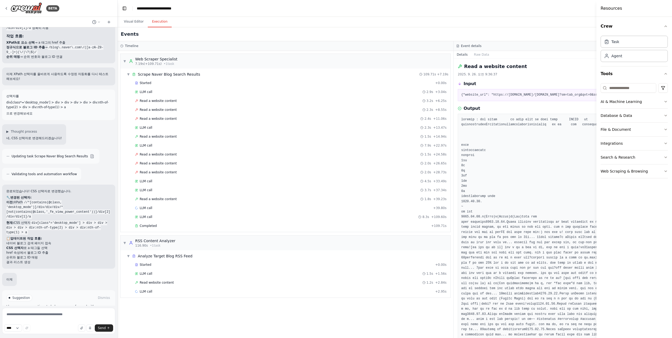
scroll to position [1105, 0]
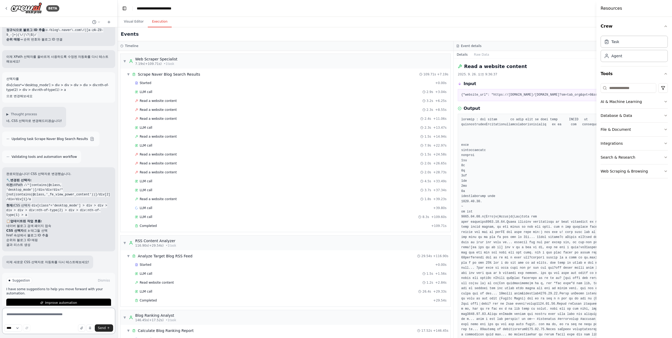
click at [63, 315] on textarea at bounding box center [58, 321] width 113 height 26
type textarea "*"
paste textarea "**********"
type textarea "**********"
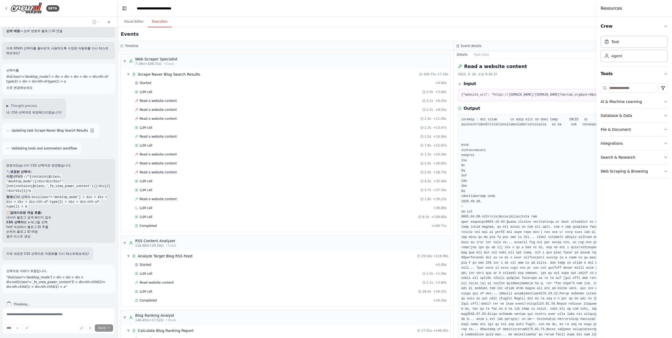
scroll to position [31, 0]
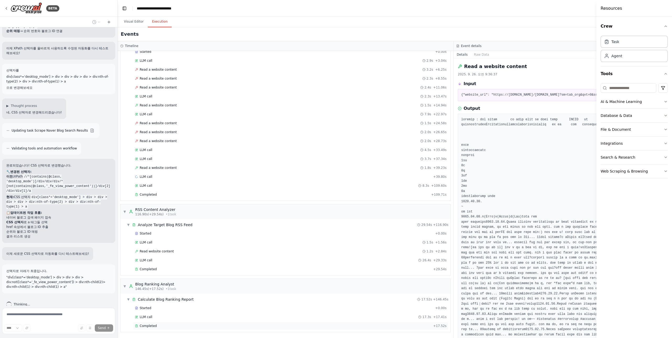
click at [173, 324] on div "Completed" at bounding box center [283, 326] width 296 height 4
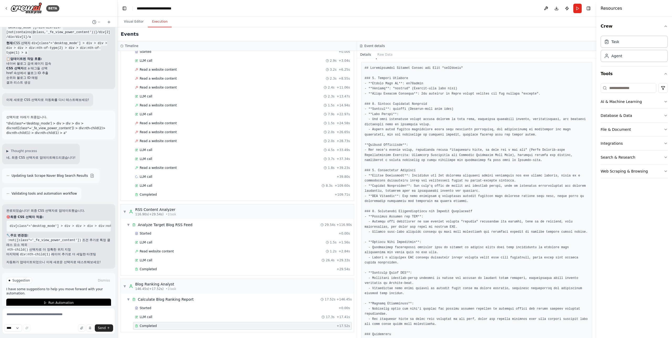
scroll to position [0, 0]
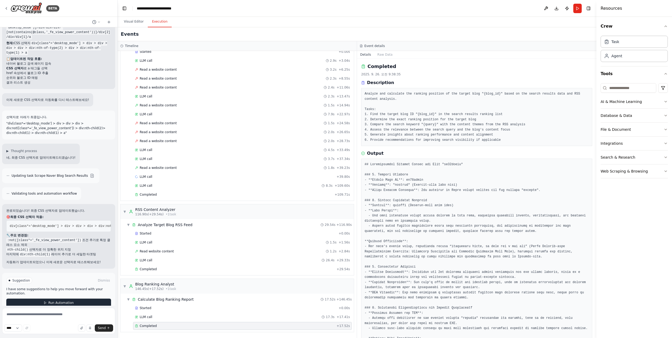
click at [86, 299] on button "Run Automation" at bounding box center [58, 303] width 105 height 8
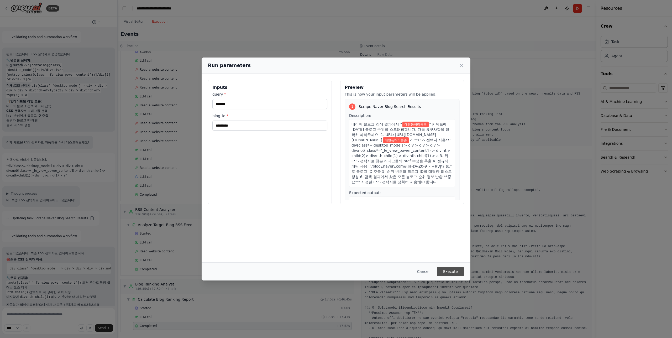
click at [464, 272] on button "Execute" at bounding box center [450, 271] width 27 height 9
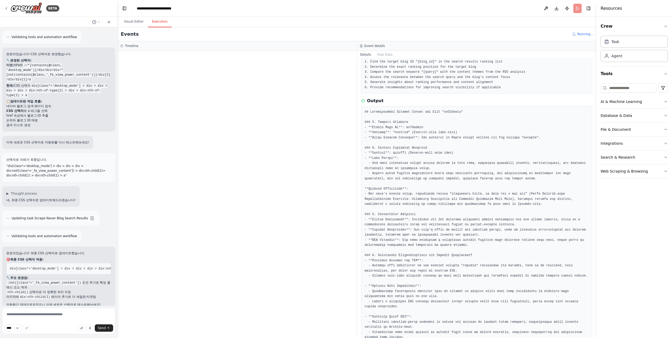
scroll to position [0, 0]
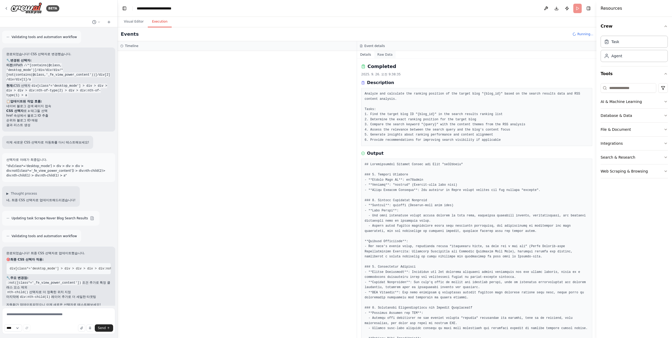
click at [389, 54] on button "Raw Data" at bounding box center [385, 54] width 22 height 7
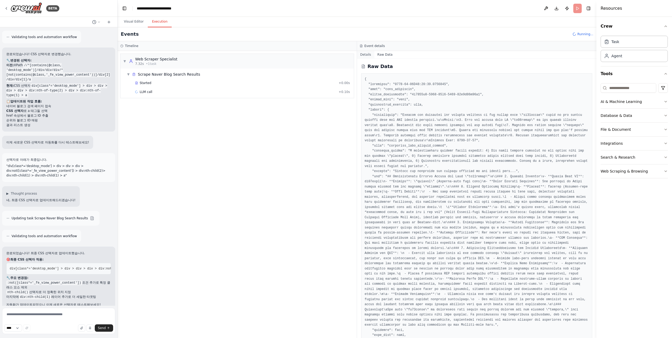
click at [366, 54] on button "Details" at bounding box center [365, 54] width 17 height 7
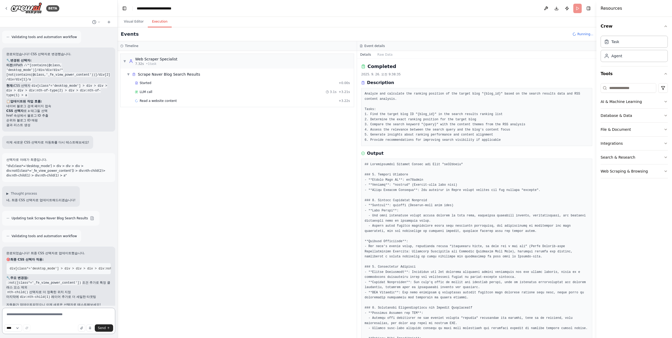
click at [67, 319] on textarea at bounding box center [58, 321] width 113 height 26
type textarea "**********"
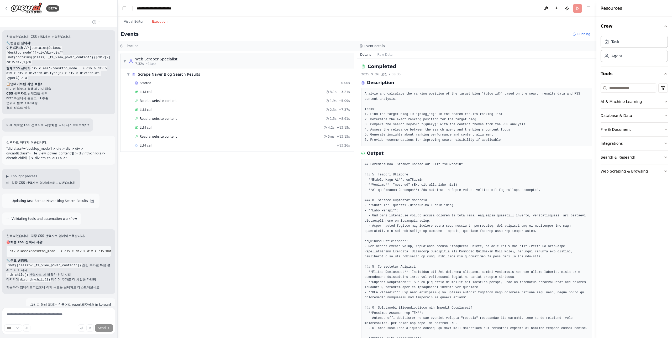
scroll to position [1260, 0]
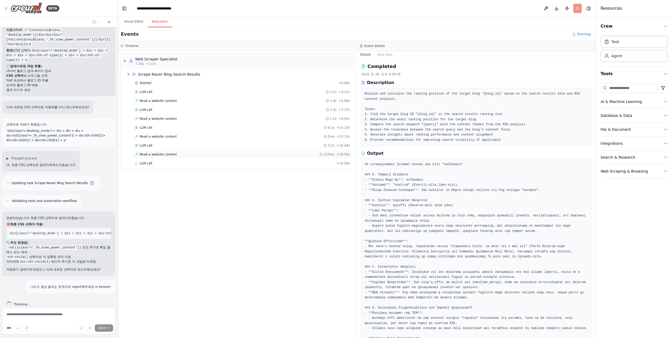
click at [182, 153] on div "Read a website content 113ms + 16.55s" at bounding box center [242, 154] width 215 height 4
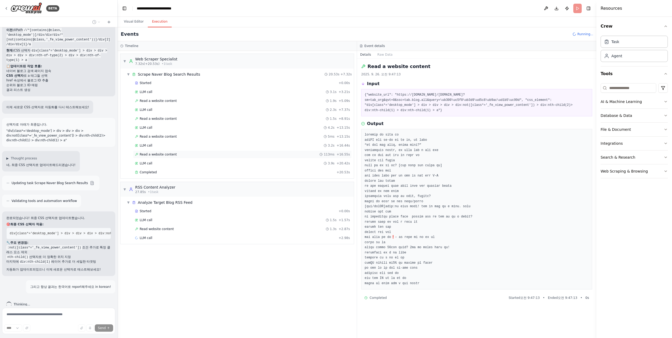
click at [158, 153] on span "Read a website content" at bounding box center [158, 154] width 37 height 4
click at [157, 134] on span "Read a website content" at bounding box center [158, 136] width 37 height 4
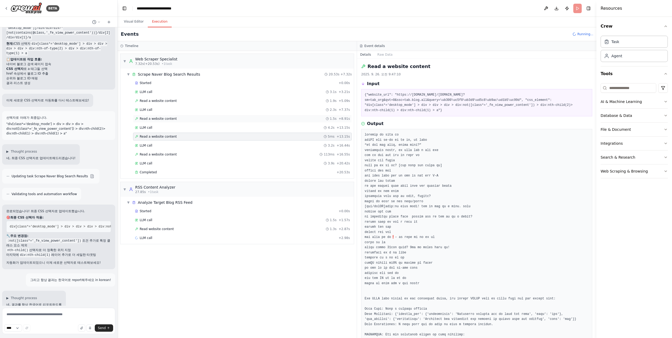
click at [163, 118] on span "Read a website content" at bounding box center [158, 119] width 37 height 4
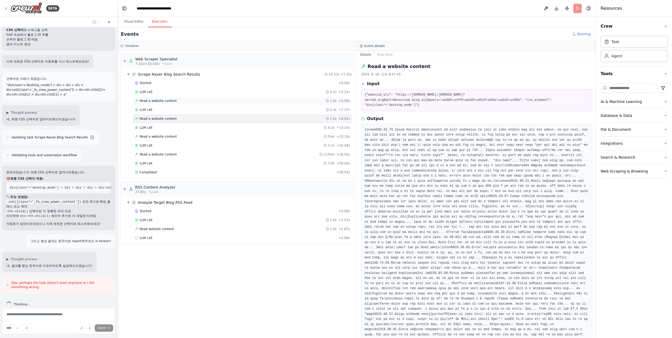
click at [168, 100] on span "Read a website content" at bounding box center [158, 101] width 37 height 4
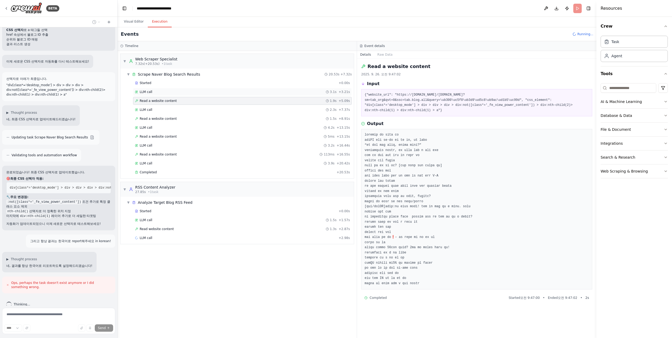
click at [159, 88] on div "LLM call 3.1s + 3.21s" at bounding box center [242, 92] width 219 height 8
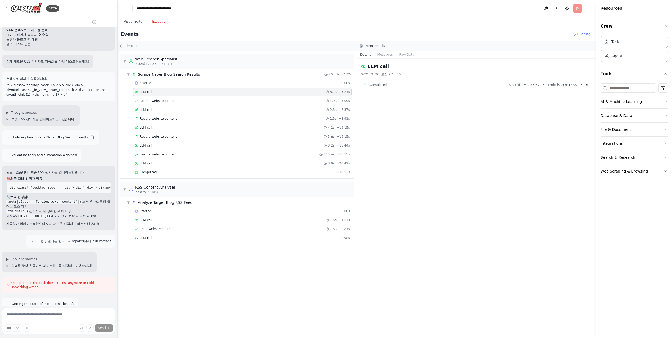
scroll to position [1322, 0]
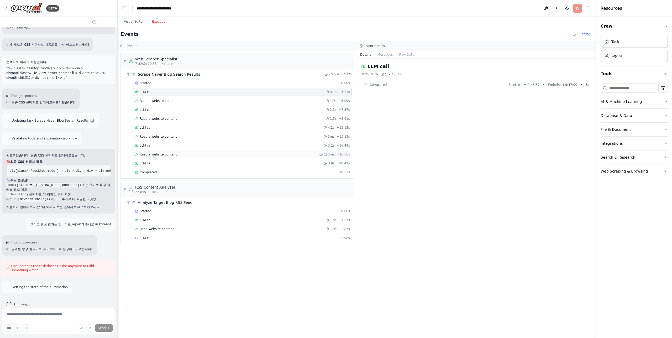
click at [157, 155] on span "Read a website content" at bounding box center [158, 154] width 37 height 4
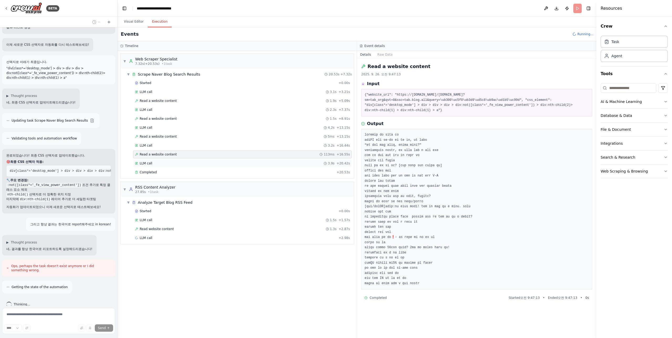
click at [144, 165] on div "LLM call 3.9s + 20.42s" at bounding box center [242, 163] width 219 height 8
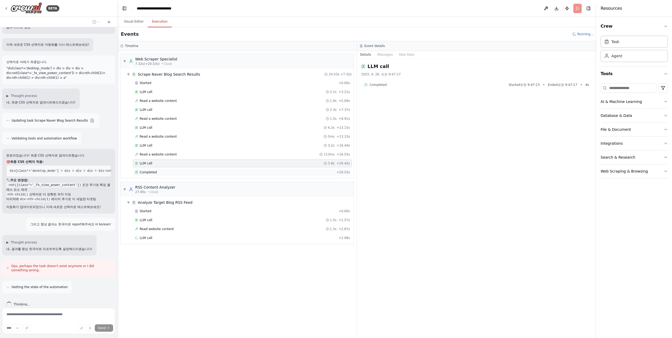
click at [151, 170] on span "Completed" at bounding box center [148, 172] width 17 height 4
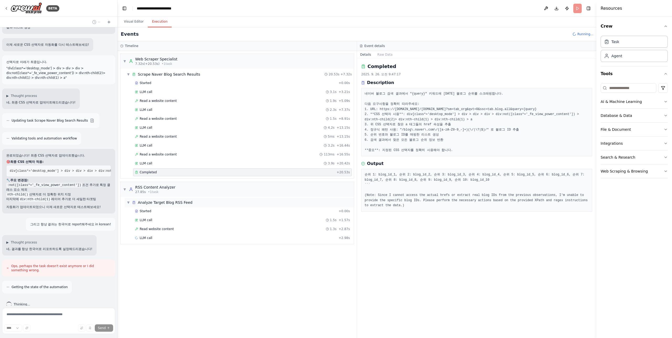
click at [155, 202] on span "Analyze Target Blog RSS Feed" at bounding box center [165, 202] width 55 height 5
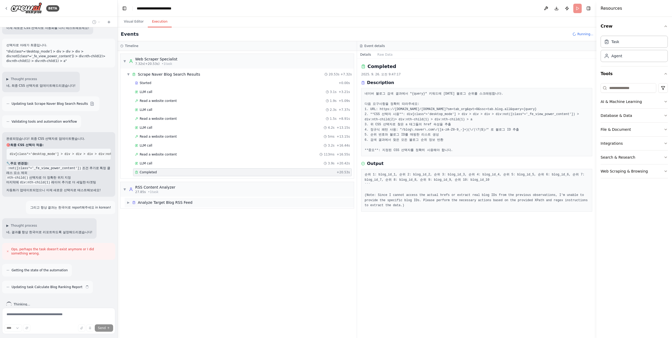
click at [166, 204] on span "Analyze Target Blog RSS Feed" at bounding box center [165, 202] width 55 height 5
click at [156, 215] on div "Started + 0.00s LLM call 1.5s + 1.57s Read website content 1.3s + 2.87s LLM cal…" at bounding box center [239, 225] width 229 height 36
click at [157, 212] on div "Started" at bounding box center [236, 211] width 202 height 4
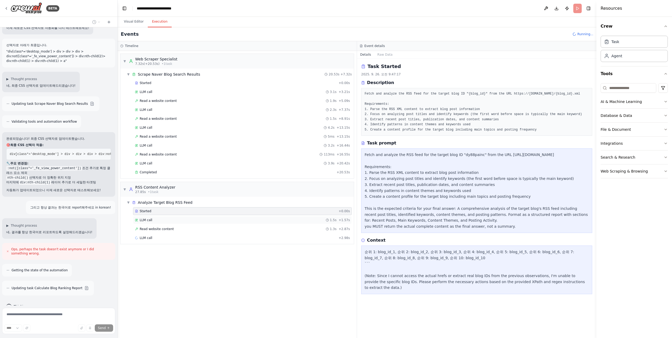
click at [157, 220] on div "LLM call 1.5s + 1.57s" at bounding box center [242, 220] width 215 height 4
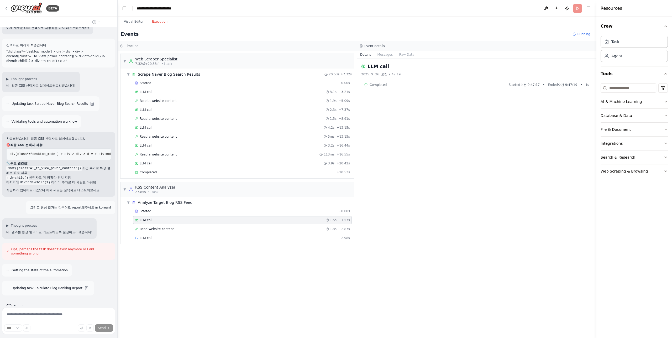
scroll to position [1358, 0]
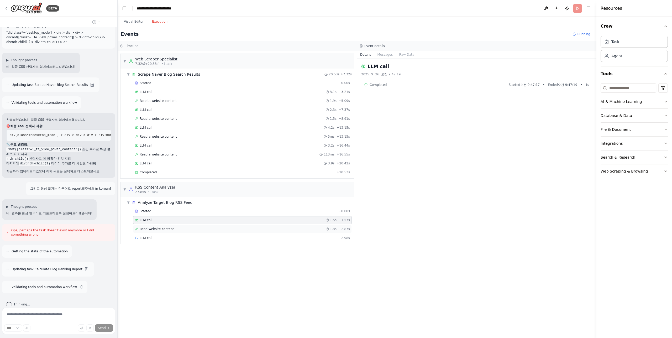
click at [161, 228] on span "Read website content" at bounding box center [157, 229] width 34 height 4
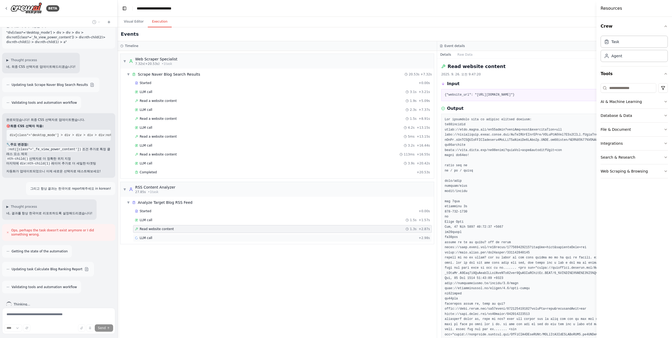
click at [179, 239] on div "LLM call + 2.98s" at bounding box center [282, 238] width 295 height 4
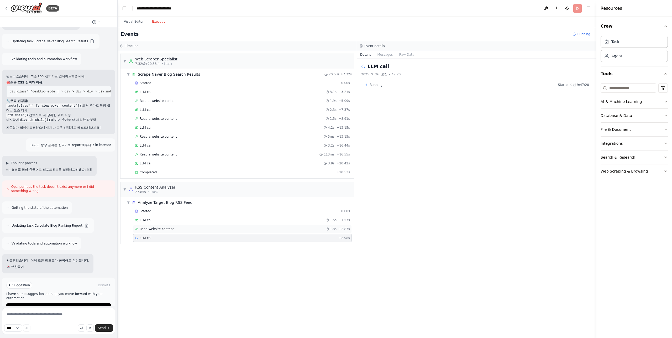
click at [161, 229] on span "Read website content" at bounding box center [157, 229] width 34 height 4
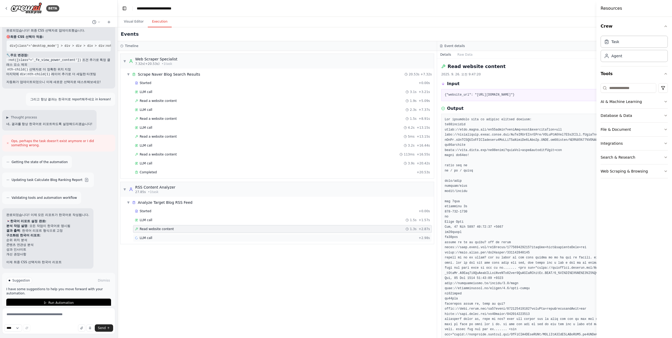
scroll to position [1452, 0]
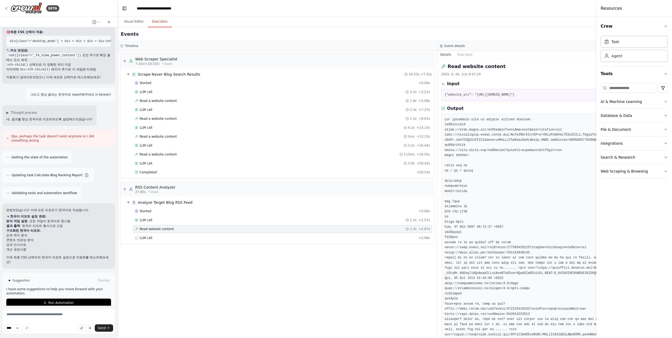
click at [83, 299] on button "Run Automation" at bounding box center [58, 303] width 105 height 8
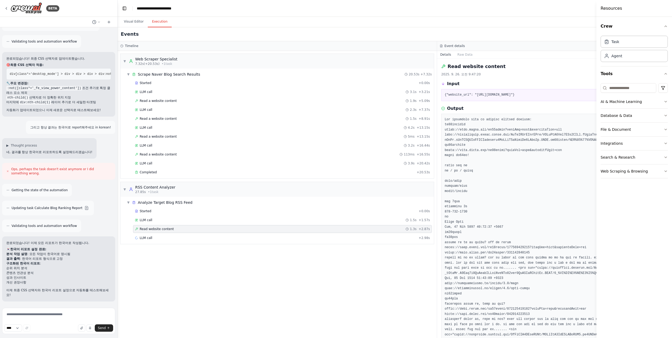
scroll to position [1409, 0]
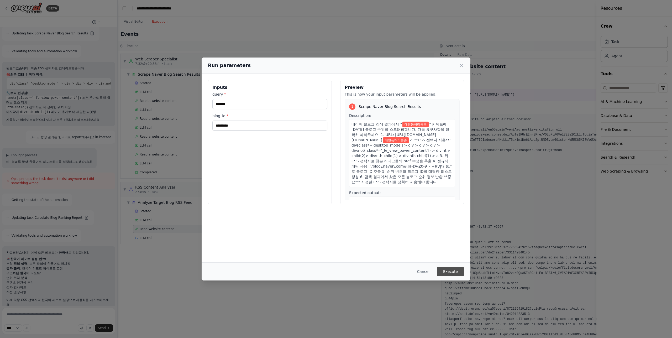
click at [457, 272] on button "Execute" at bounding box center [450, 271] width 27 height 9
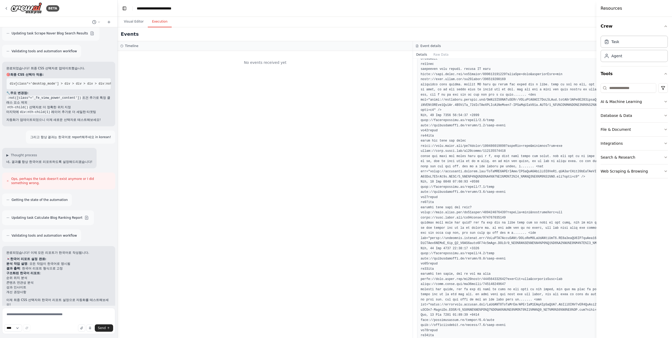
scroll to position [604, 0]
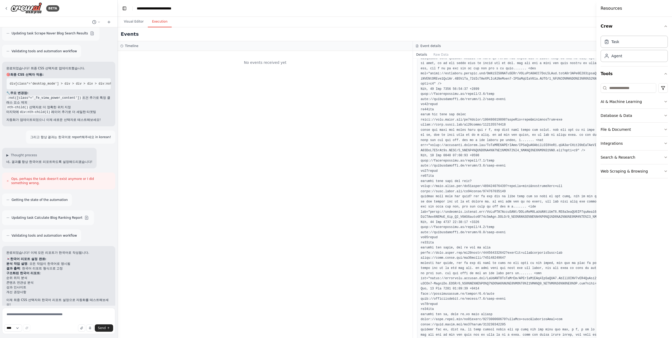
click at [347, 110] on div "No events received yet" at bounding box center [265, 194] width 295 height 287
click at [131, 23] on button "Visual Editor" at bounding box center [134, 21] width 28 height 11
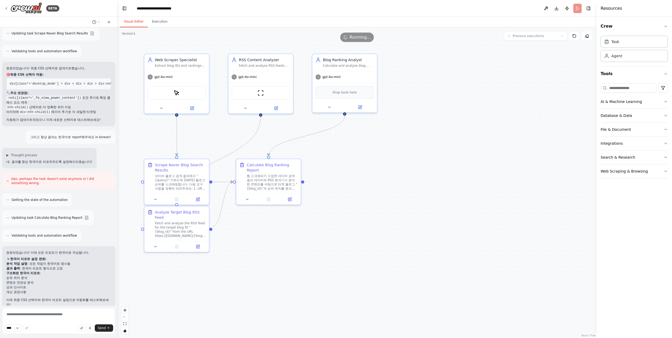
click at [581, 6] on header "**********" at bounding box center [357, 8] width 479 height 17
click at [558, 8] on button "Download" at bounding box center [557, 8] width 8 height 9
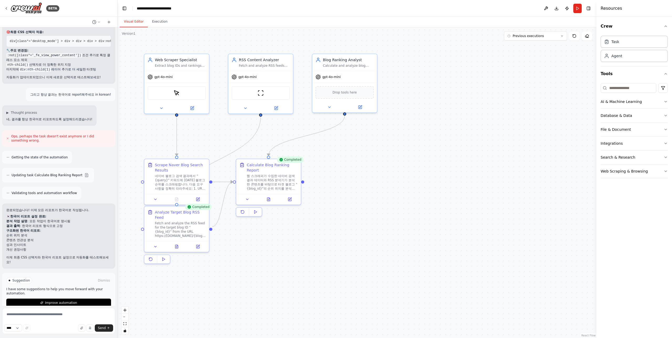
click at [477, 49] on div ".deletable-edge-delete-btn { width: 20px; height: 20px; border: 0px solid #ffff…" at bounding box center [357, 182] width 479 height 311
click at [576, 9] on button "Run" at bounding box center [578, 8] width 8 height 9
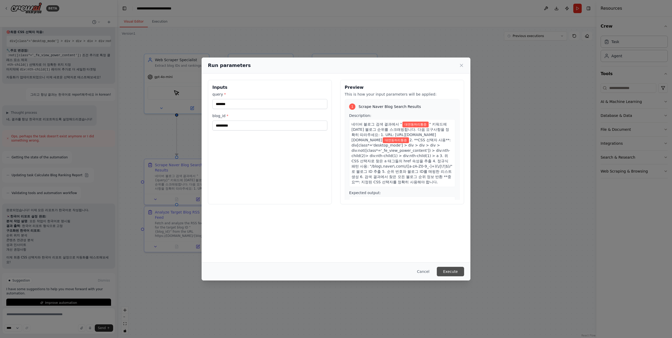
click at [461, 270] on button "Execute" at bounding box center [450, 271] width 27 height 9
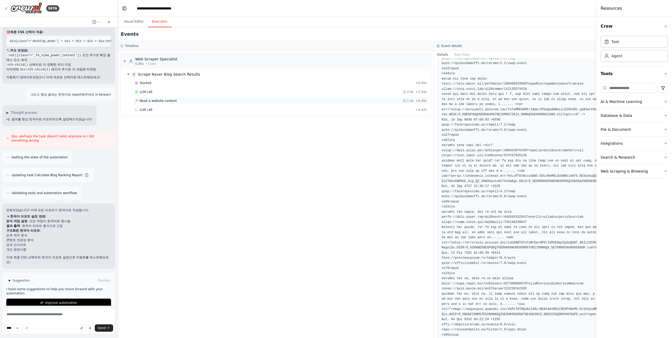
click at [173, 102] on span "Read a website content" at bounding box center [158, 101] width 37 height 4
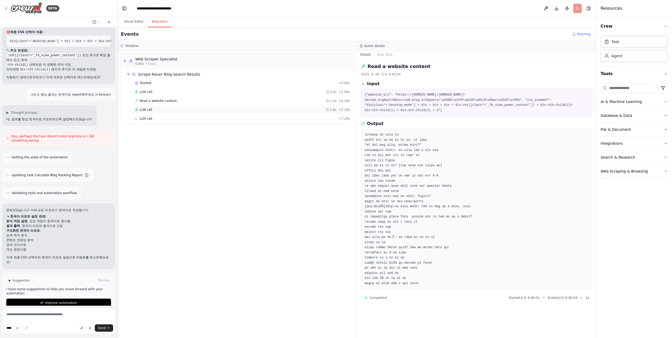
click at [167, 111] on div "LLM call 2.8s + 7.18s" at bounding box center [242, 110] width 215 height 4
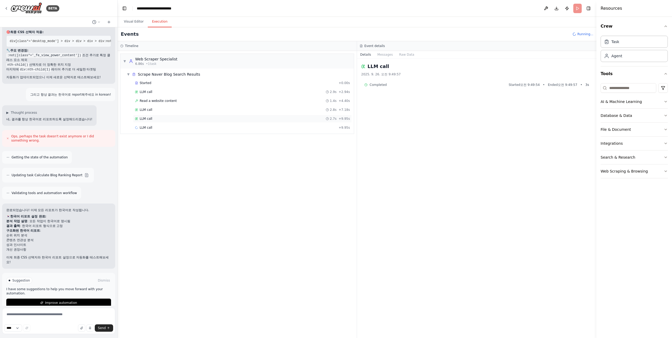
click at [156, 122] on div "LLM call 2.7s + 9.95s" at bounding box center [242, 119] width 219 height 8
click at [158, 129] on div "LLM call + 9.95s" at bounding box center [242, 128] width 215 height 4
click at [140, 121] on div "LLM call 2.7s + 9.95s" at bounding box center [242, 119] width 219 height 8
click at [170, 118] on div "LLM call 2.7s + 9.95s" at bounding box center [242, 119] width 215 height 4
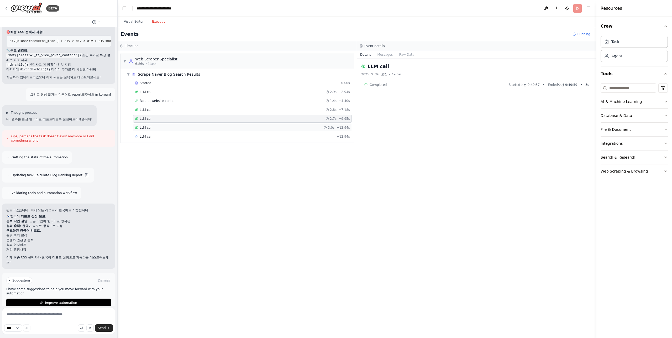
click at [171, 131] on div "LLM call 3.0s + 12.94s" at bounding box center [242, 128] width 219 height 8
click at [162, 136] on div "LLM call + 12.94s" at bounding box center [242, 136] width 215 height 4
click at [162, 100] on span "Read a website content" at bounding box center [158, 101] width 37 height 4
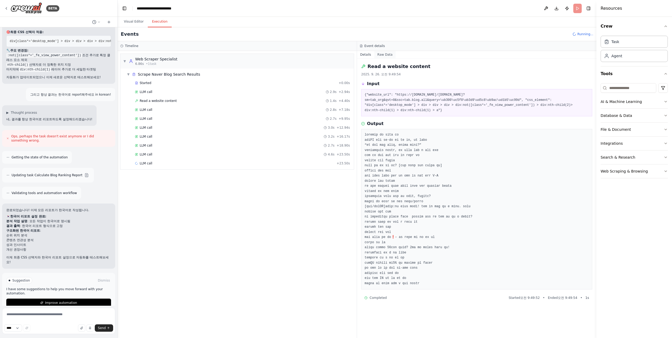
click at [390, 54] on button "Raw Data" at bounding box center [385, 54] width 22 height 7
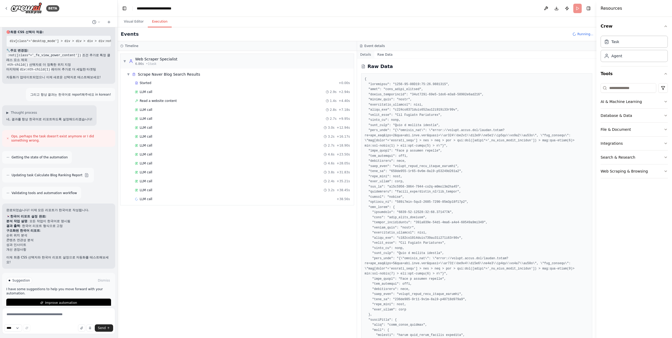
click at [368, 55] on button "Details" at bounding box center [365, 54] width 17 height 7
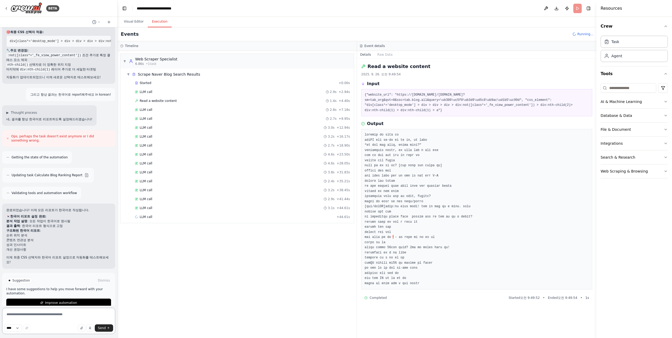
click at [68, 317] on textarea at bounding box center [58, 321] width 113 height 26
paste textarea "**********"
type textarea "**********"
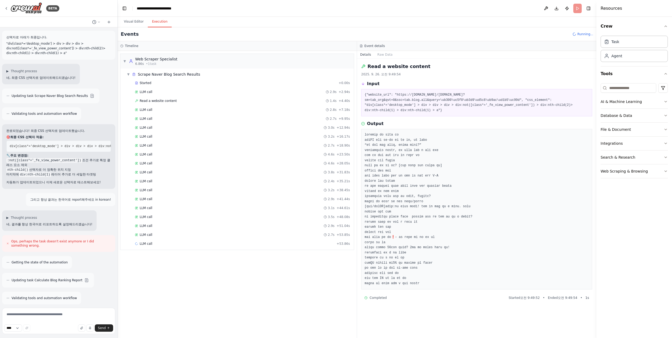
scroll to position [1321, 0]
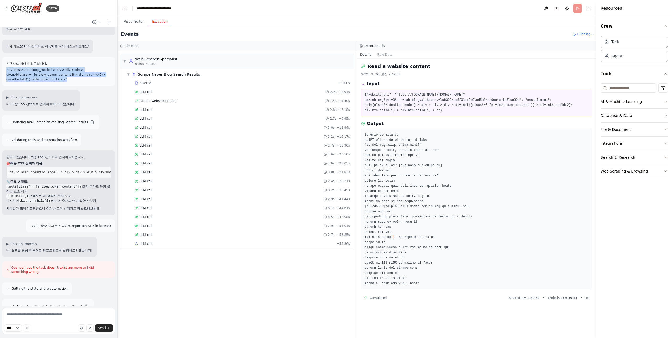
drag, startPoint x: 56, startPoint y: 70, endPoint x: 4, endPoint y: 61, distance: 52.8
click at [4, 61] on div "선택자로 아래가 최종입니다. "div[class*='desktop_mode'] > div > div > div > div:not([class*…" at bounding box center [58, 71] width 113 height 29
copy p ""div[class*='desktop_mode'] > div > div > div > div:not([class*='_fe_view_power…"
click at [58, 316] on textarea at bounding box center [58, 321] width 113 height 26
paste textarea "**********"
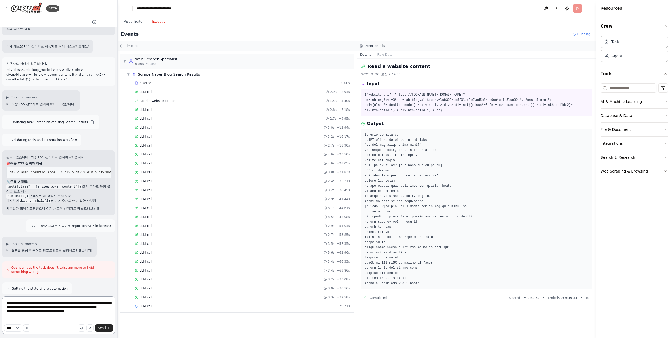
type textarea "**********"
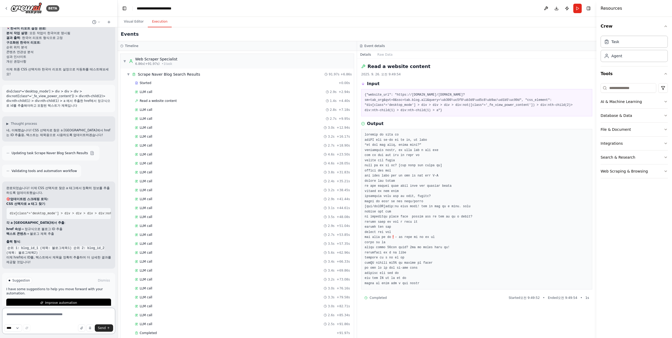
scroll to position [138, 0]
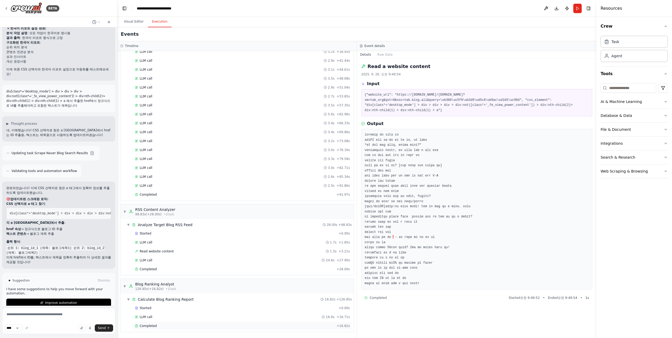
click at [154, 324] on span "Completed" at bounding box center [148, 326] width 17 height 4
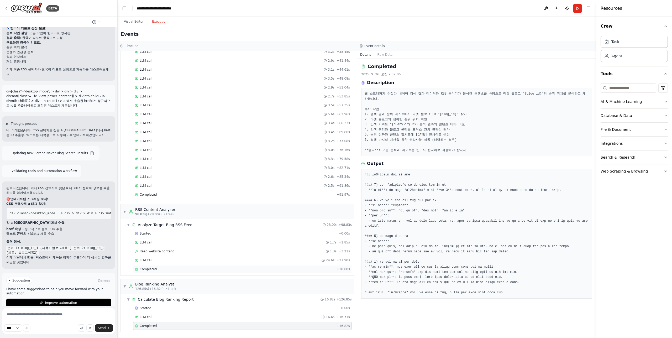
click at [153, 269] on span "Completed" at bounding box center [148, 269] width 17 height 4
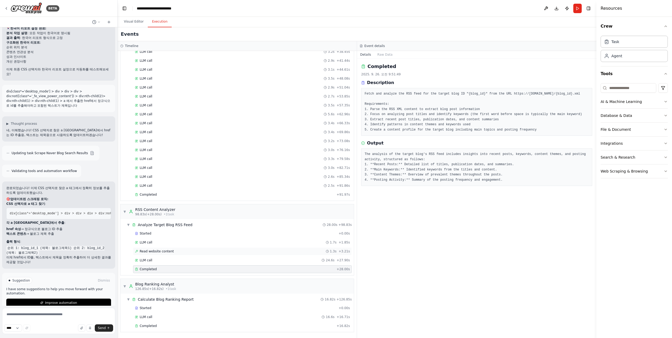
click at [179, 249] on div "Read website content 1.3s + 3.21s" at bounding box center [242, 251] width 215 height 4
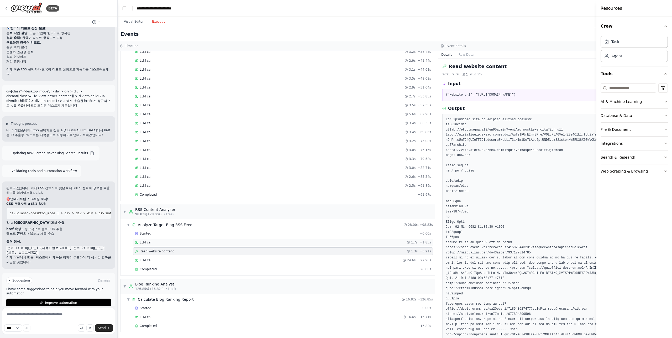
click at [174, 243] on div "LLM call 1.7s + 1.85s" at bounding box center [283, 242] width 296 height 4
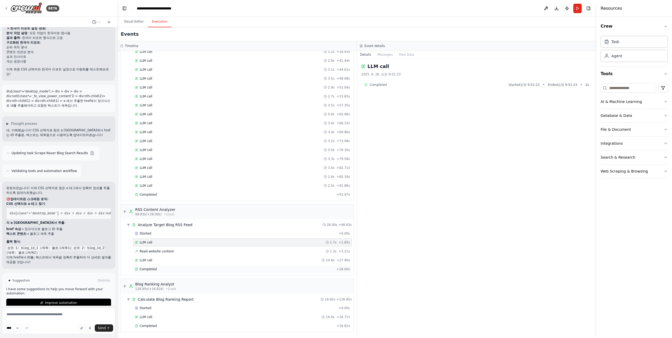
click at [161, 272] on div "Completed + 28.00s" at bounding box center [242, 269] width 219 height 8
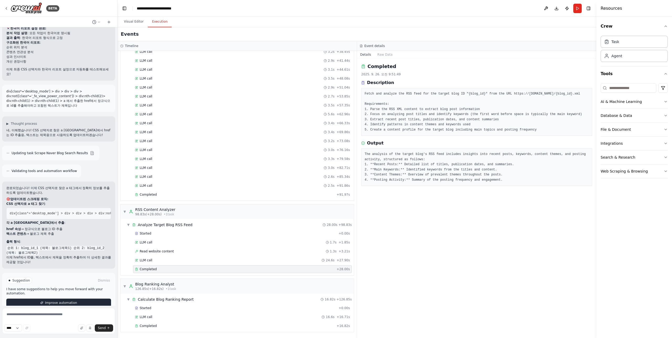
click at [83, 299] on button "Improve automation" at bounding box center [58, 303] width 105 height 8
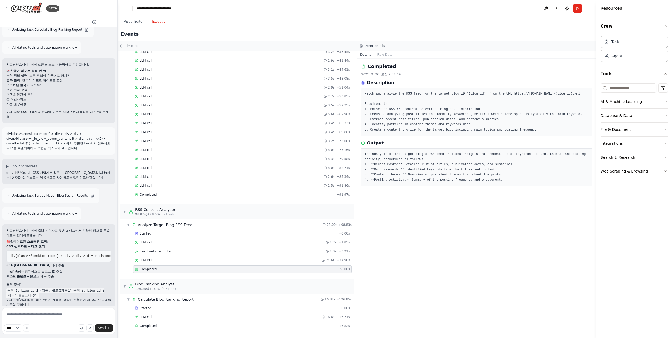
scroll to position [1615, 0]
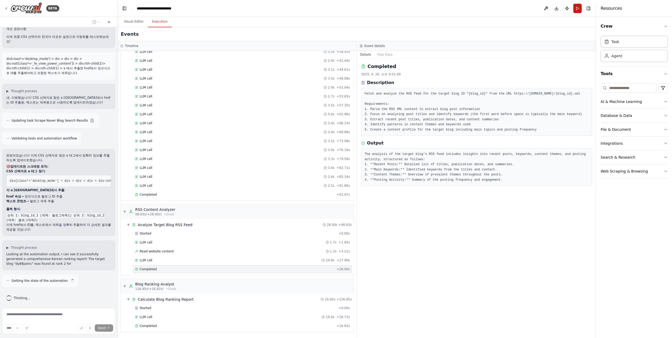
click at [575, 8] on button "Run" at bounding box center [578, 8] width 8 height 9
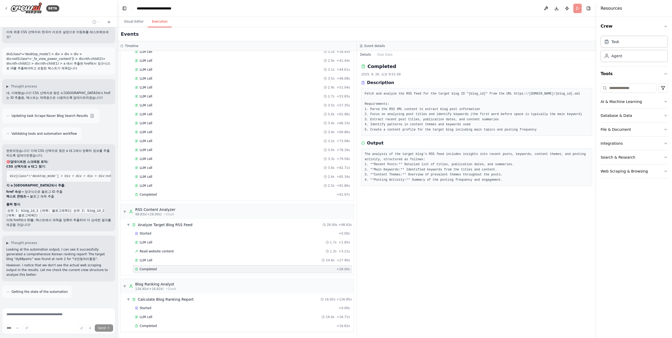
scroll to position [1682, 0]
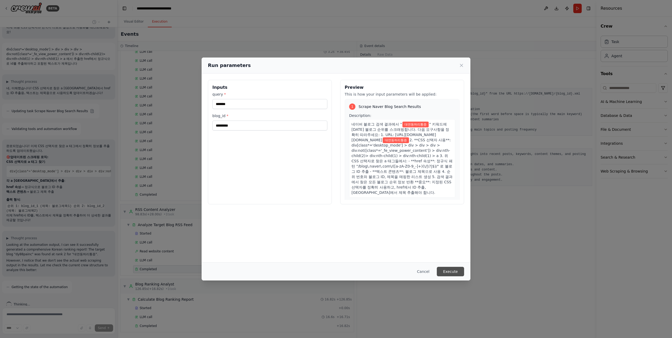
click at [450, 273] on button "Execute" at bounding box center [450, 271] width 27 height 9
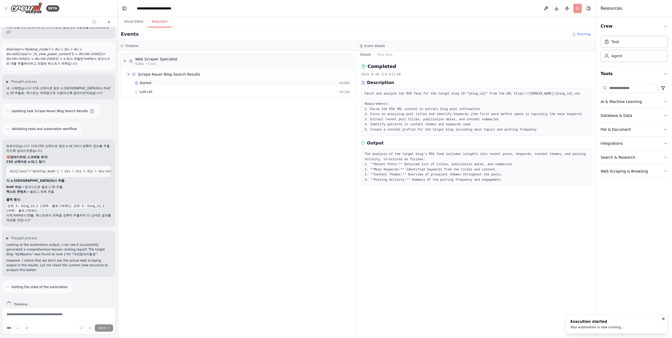
click at [153, 84] on div "Started" at bounding box center [236, 83] width 202 height 4
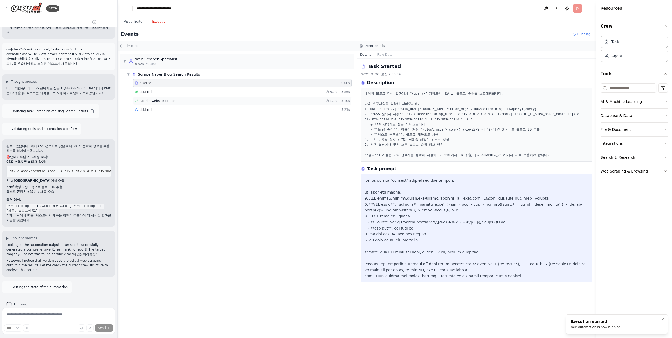
click at [158, 105] on div "Read a website content 1.1s + 5.10s" at bounding box center [242, 101] width 219 height 8
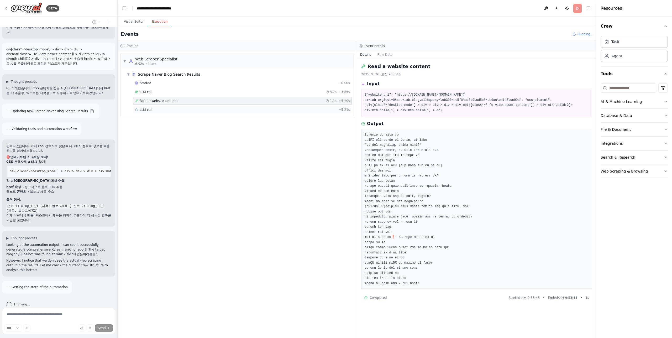
click at [158, 111] on div "LLM call + 5.21s" at bounding box center [242, 110] width 215 height 4
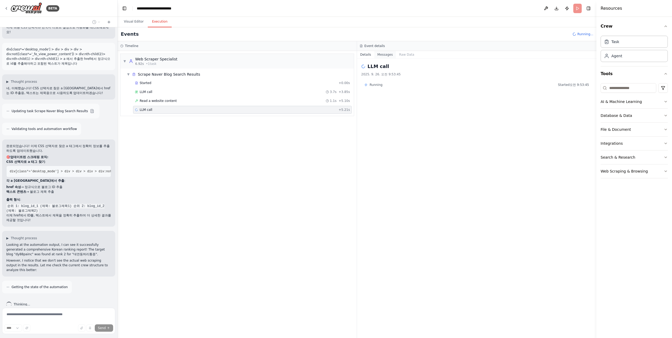
click at [389, 55] on button "Messages" at bounding box center [385, 54] width 22 height 7
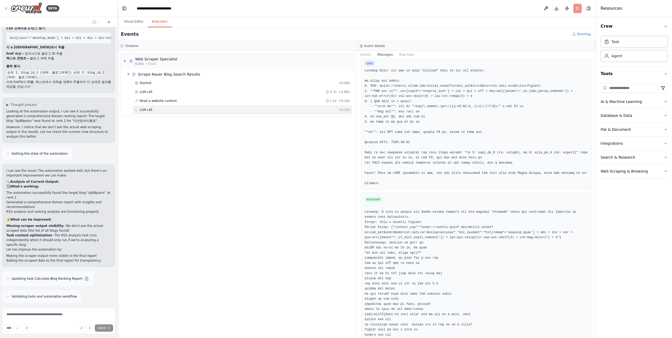
scroll to position [247, 0]
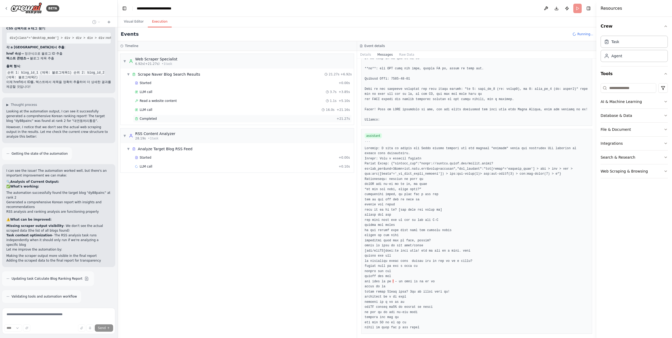
click at [139, 119] on div "Completed" at bounding box center [235, 119] width 200 height 4
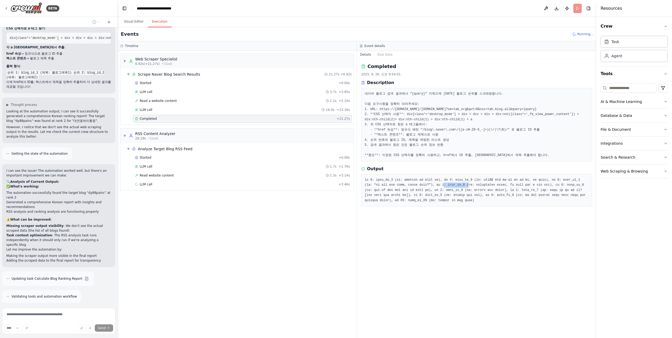
drag, startPoint x: 514, startPoint y: 184, endPoint x: 539, endPoint y: 184, distance: 24.2
click at [539, 184] on pre at bounding box center [477, 191] width 224 height 26
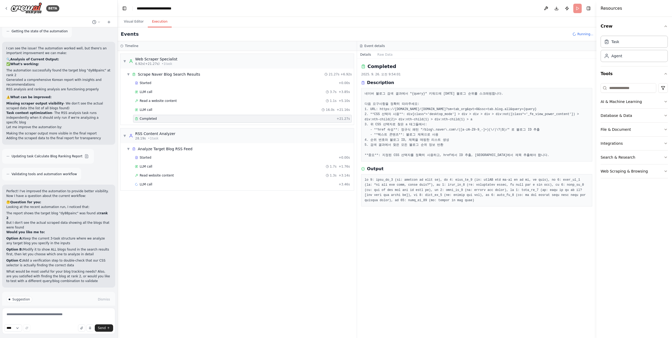
scroll to position [1942, 0]
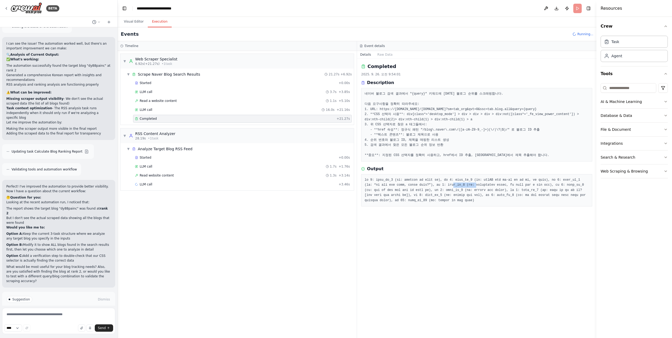
drag, startPoint x: 549, startPoint y: 185, endPoint x: 524, endPoint y: 187, distance: 25.1
click at [524, 187] on pre at bounding box center [477, 191] width 224 height 26
click at [162, 110] on div "LLM call 16.0s + 21.16s" at bounding box center [242, 110] width 215 height 4
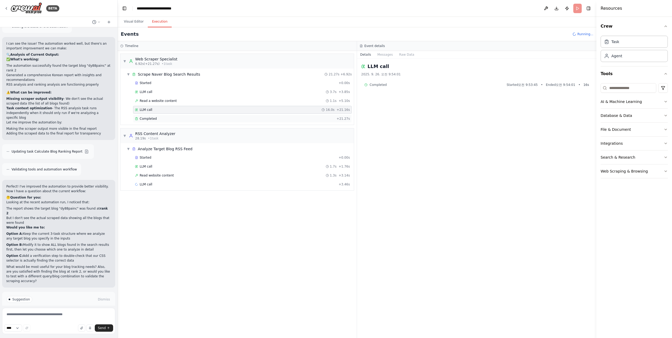
click at [163, 120] on div "Completed" at bounding box center [235, 119] width 200 height 4
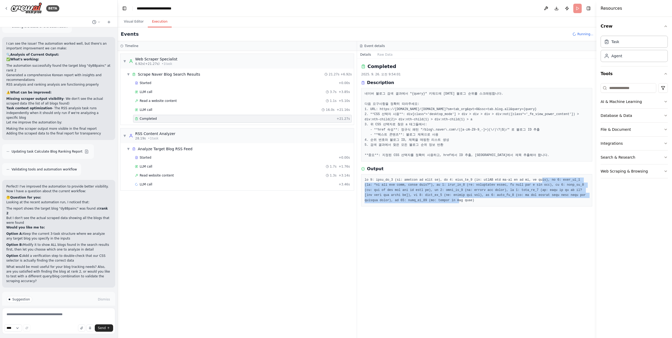
drag, startPoint x: 366, startPoint y: 183, endPoint x: 514, endPoint y: 209, distance: 149.6
click at [506, 203] on pre at bounding box center [477, 191] width 224 height 26
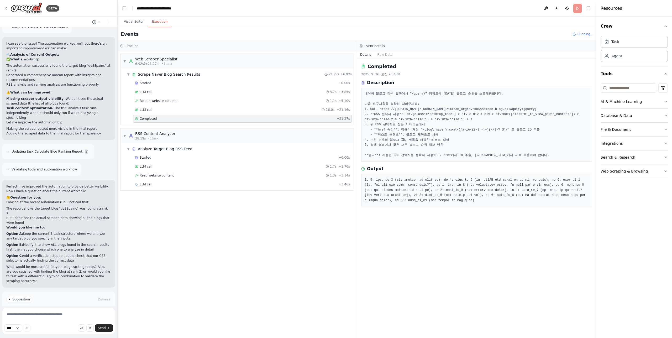
click at [542, 203] on pre at bounding box center [477, 191] width 224 height 26
click at [145, 163] on div "LLM call 1.7s + 1.76s" at bounding box center [242, 167] width 219 height 8
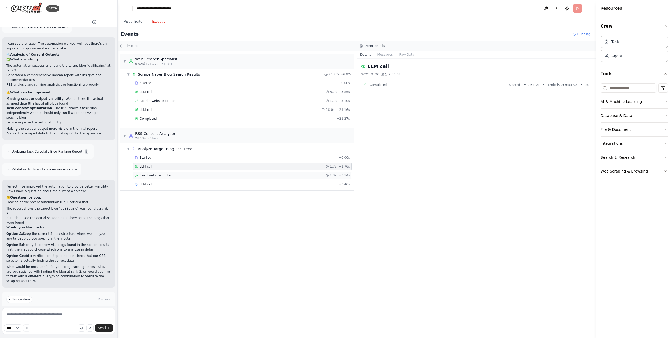
click at [159, 173] on div "Read website content 1.3s + 3.14s" at bounding box center [242, 175] width 219 height 8
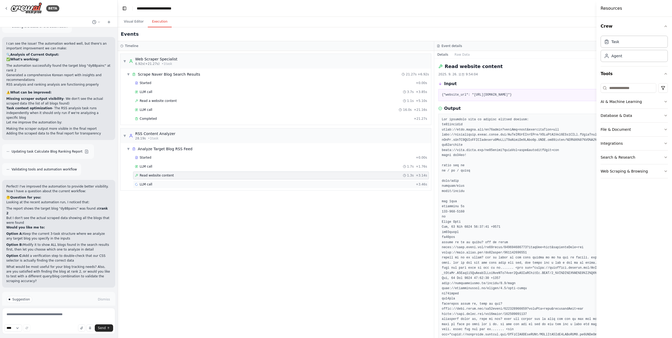
click at [158, 184] on div "LLM call + 3.46s" at bounding box center [281, 184] width 292 height 4
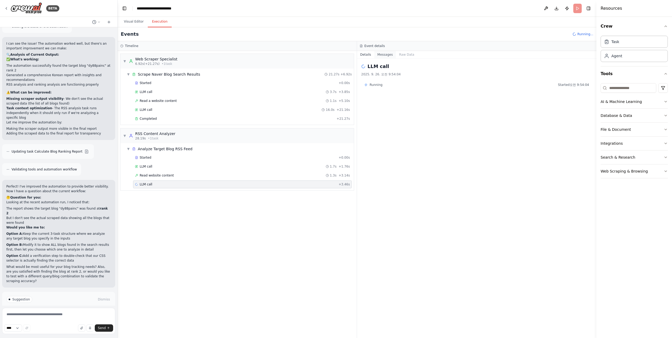
click at [385, 53] on button "Messages" at bounding box center [385, 54] width 22 height 7
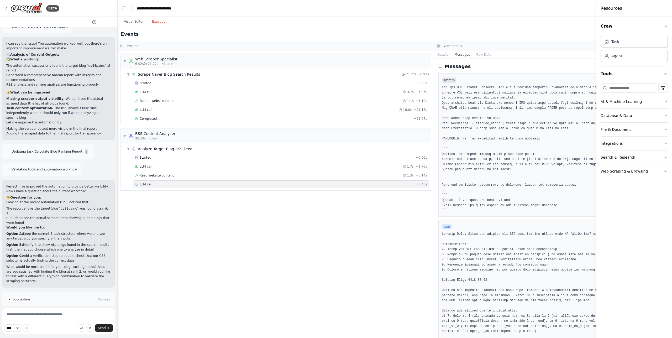
click at [473, 57] on button "Raw Data" at bounding box center [484, 54] width 22 height 7
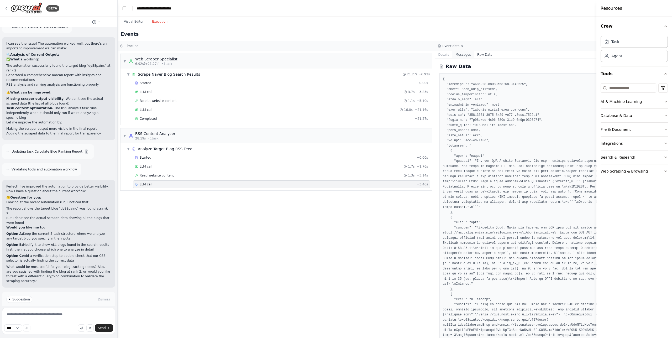
click at [452, 56] on button "Messages" at bounding box center [463, 54] width 22 height 7
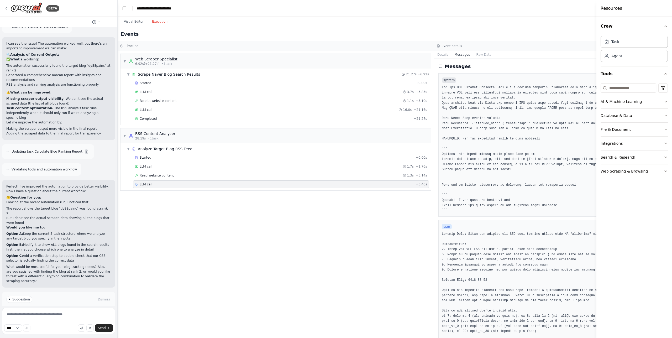
click at [155, 123] on div "Started + 0.00s LLM call 3.7s + 3.85s Read a website content 1.1s + 5.10s LLM c…" at bounding box center [278, 101] width 306 height 45
click at [153, 119] on span "Completed" at bounding box center [148, 119] width 17 height 4
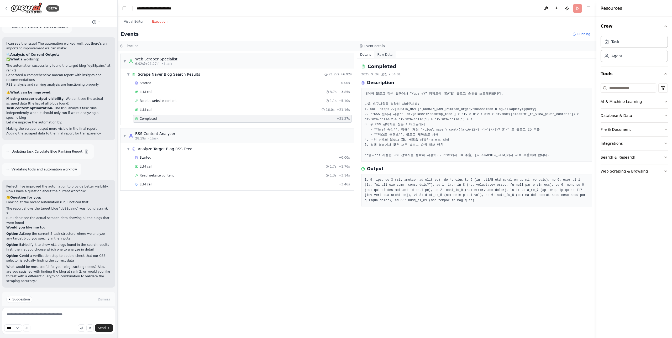
click at [391, 55] on button "Raw Data" at bounding box center [385, 54] width 22 height 7
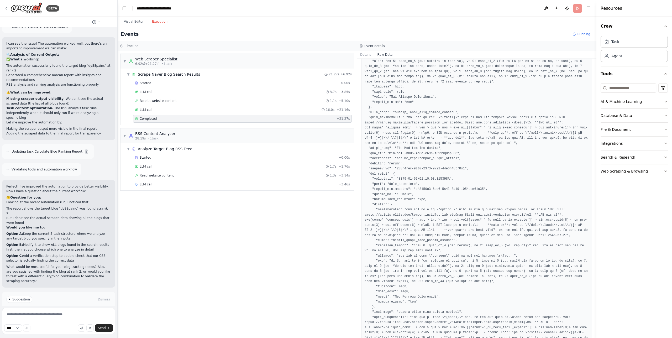
scroll to position [131, 0]
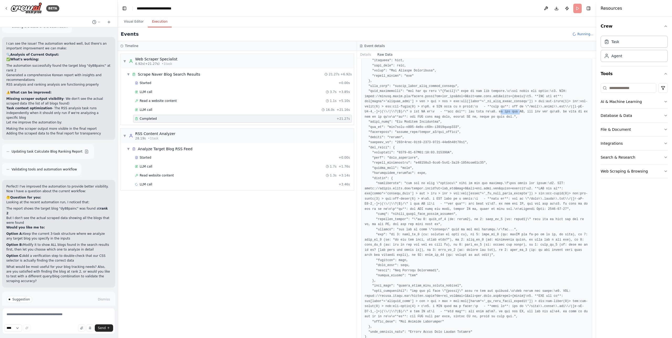
drag, startPoint x: 530, startPoint y: 121, endPoint x: 542, endPoint y: 121, distance: 12.6
click at [542, 121] on pre at bounding box center [477, 142] width 224 height 394
click at [159, 97] on div "Started + 0.00s LLM call 3.7s + 3.85s Read a website content 1.1s + 5.10s LLM c…" at bounding box center [239, 101] width 229 height 45
click at [160, 100] on span "Read a website content" at bounding box center [158, 101] width 37 height 4
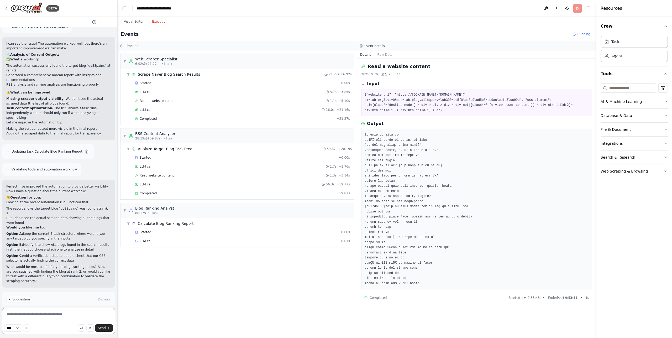
click at [55, 313] on textarea at bounding box center [58, 321] width 113 height 26
paste textarea "**********"
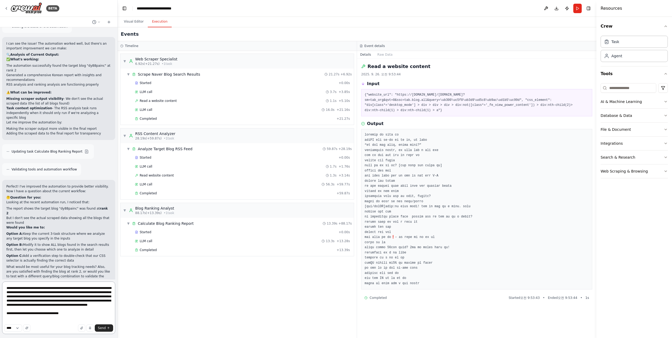
type textarea "**********"
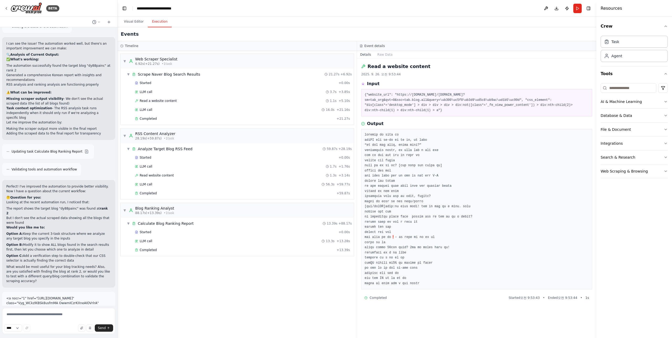
scroll to position [1975, 0]
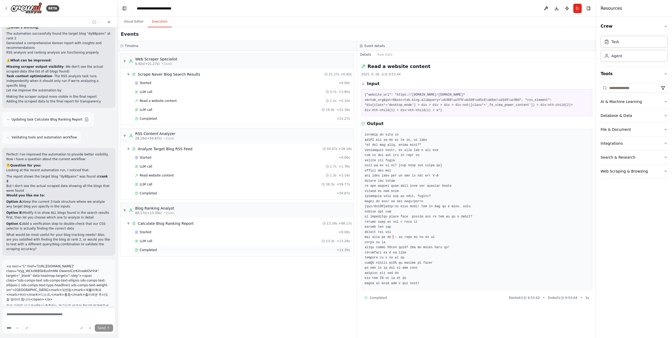
click at [154, 251] on span "Completed" at bounding box center [148, 250] width 17 height 4
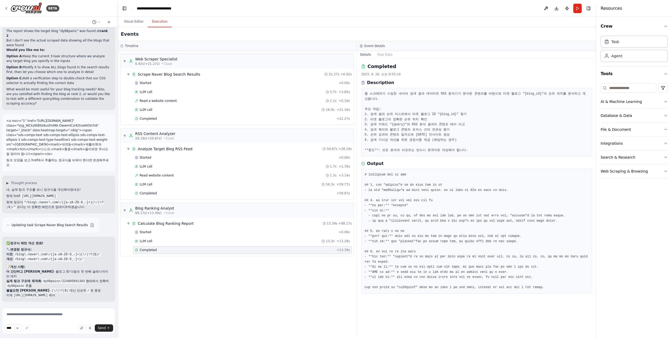
scroll to position [2129, 0]
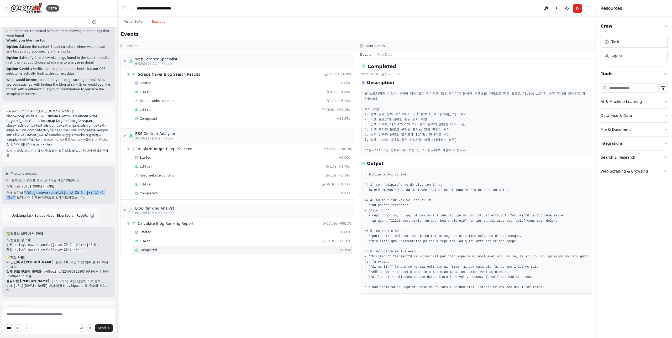
drag, startPoint x: 106, startPoint y: 161, endPoint x: 24, endPoint y: 160, distance: 82.5
click at [24, 190] on p "현재 정규식 "/blog\.naver\.com\/([a-zA-Z0-9_-]+)(\/|\?|$)/" 보다는 더 정확한 패턴으로 업데이트하겠습니다:" at bounding box center [58, 194] width 105 height 9
copy code ""/blog\.naver\.com\/([a-zA-Z0-9_-]+)(\/|\?|$)/""
click at [83, 327] on button "Run Automation" at bounding box center [58, 331] width 105 height 8
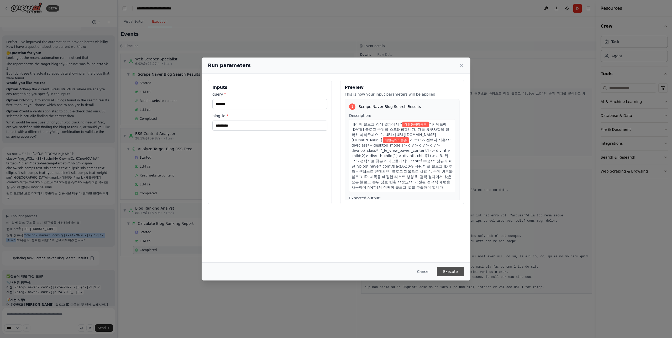
click at [452, 271] on button "Execute" at bounding box center [450, 271] width 27 height 9
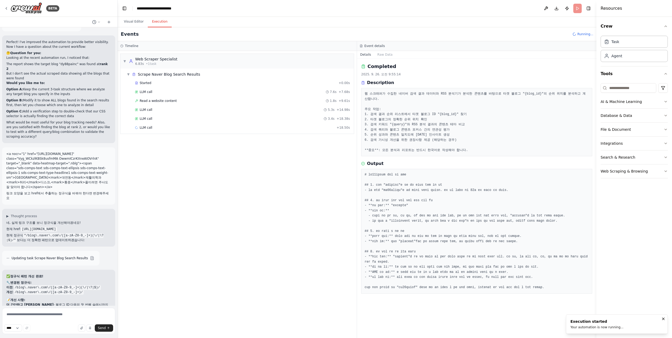
click at [247, 168] on div "▼ Web Scraper Specialist 6.83s • 1 task ▼ Scrape Naver Blog Search Results Star…" at bounding box center [237, 194] width 239 height 287
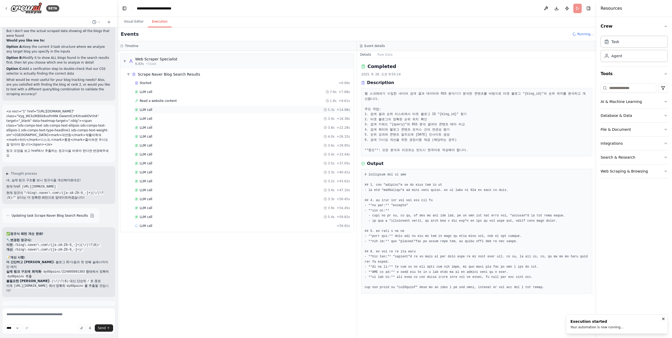
click at [155, 111] on div "LLM call 5.3s + 14.98s" at bounding box center [242, 110] width 215 height 4
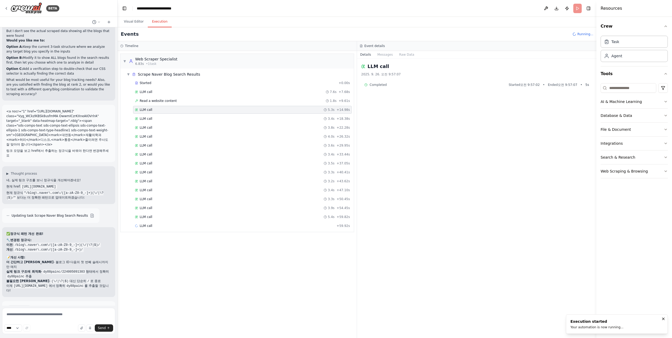
click at [155, 114] on div "Started + 0.00s LLM call 7.6s + 7.68s Read a website content 1.8s + 9.61s LLM c…" at bounding box center [239, 155] width 229 height 152
click at [153, 117] on div "LLM call 3.4s + 18.38s" at bounding box center [242, 119] width 215 height 4
click at [150, 104] on div "Read a website content 1.8s + 9.61s" at bounding box center [242, 101] width 219 height 8
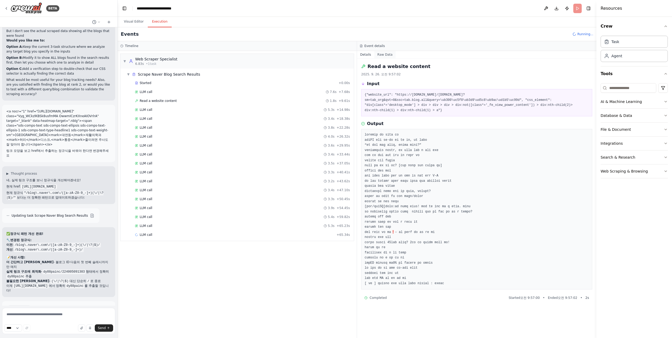
click at [385, 54] on button "Raw Data" at bounding box center [385, 54] width 22 height 7
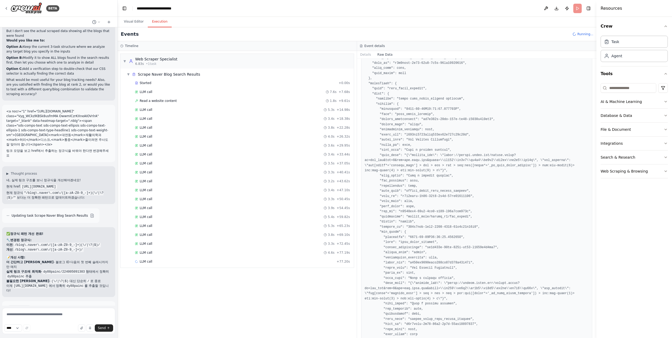
scroll to position [263, 0]
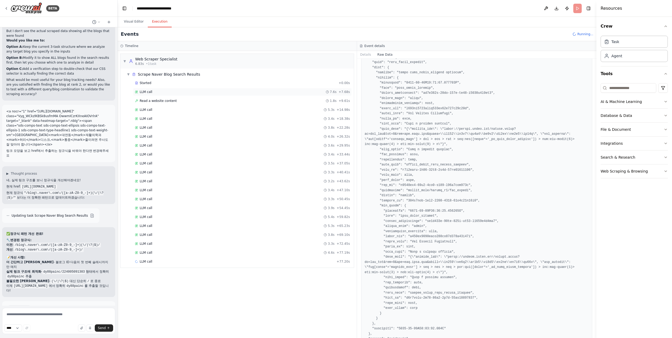
click at [166, 90] on div "LLM call 7.6s + 7.68s" at bounding box center [242, 92] width 215 height 4
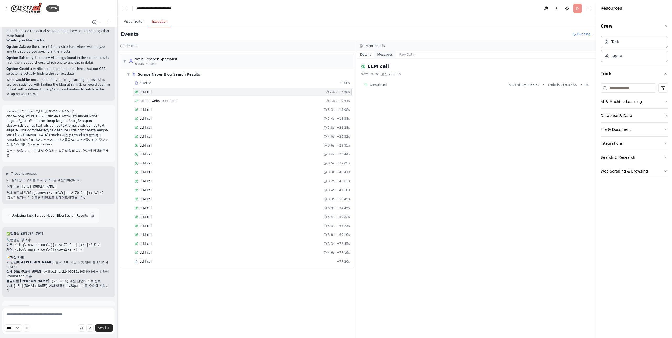
click at [392, 53] on div "Details Messages Raw Data" at bounding box center [476, 55] width 239 height 8
click at [392, 53] on button "Messages" at bounding box center [385, 54] width 22 height 7
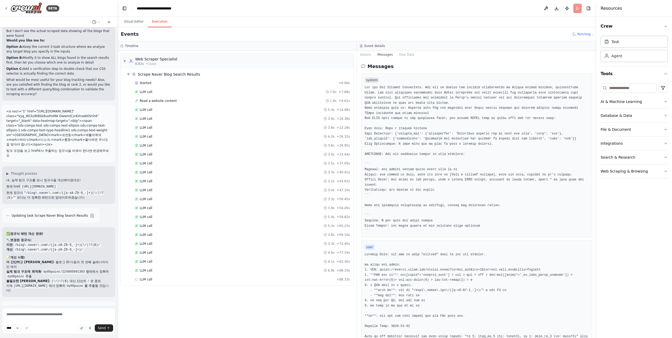
scroll to position [39, 0]
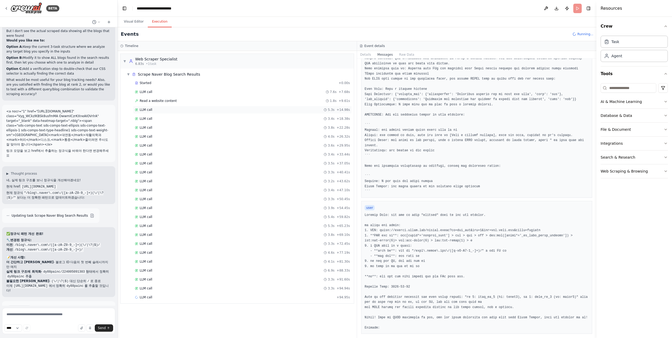
click at [161, 113] on div "LLM call 5.3s + 14.98s" at bounding box center [242, 110] width 219 height 8
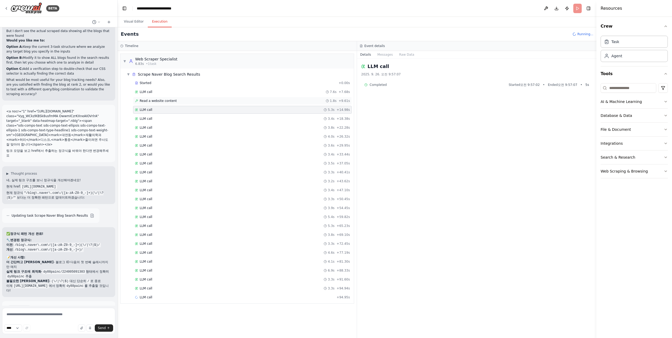
click at [176, 104] on div "Read a website content 1.8s + 9.61s" at bounding box center [242, 101] width 219 height 8
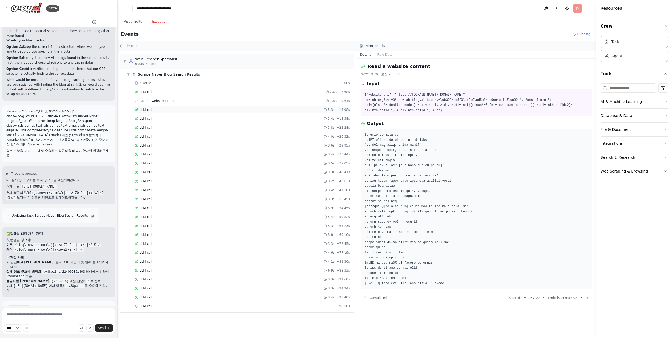
click at [180, 108] on div "LLM call 5.3s + 14.98s" at bounding box center [242, 110] width 215 height 4
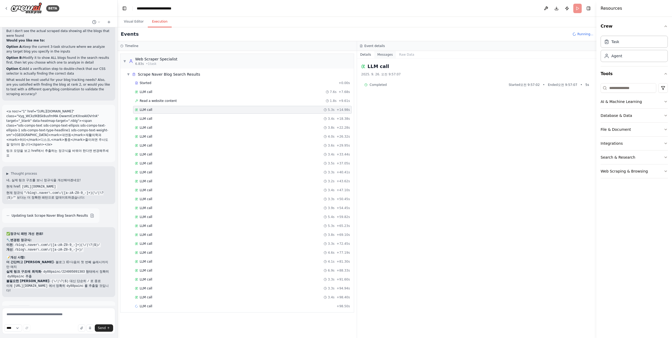
click at [387, 53] on button "Messages" at bounding box center [385, 54] width 22 height 7
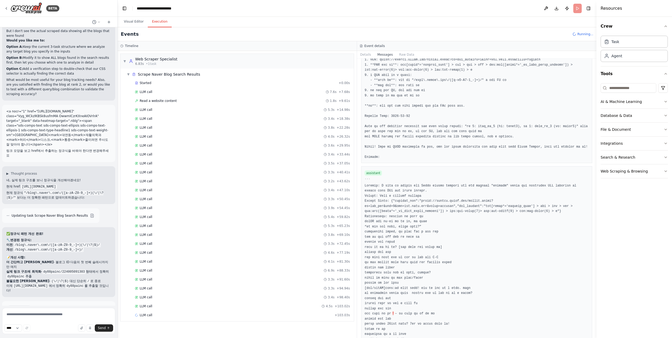
scroll to position [247, 0]
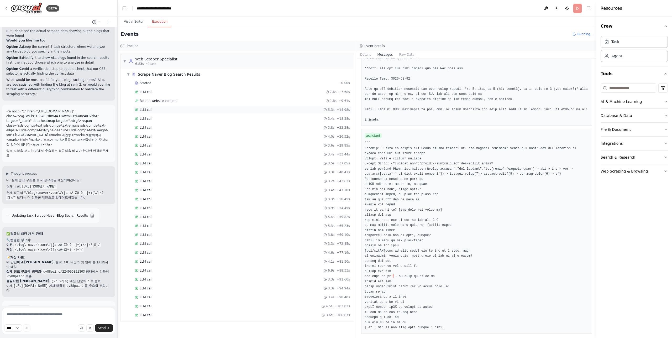
click at [160, 109] on div "LLM call 5.3s + 14.98s" at bounding box center [242, 110] width 215 height 4
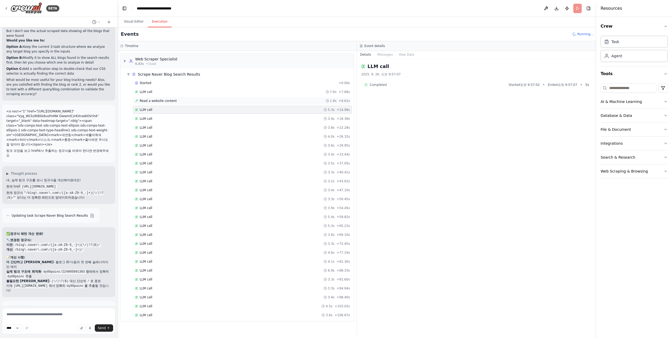
click at [162, 102] on span "Read a website content" at bounding box center [158, 101] width 37 height 4
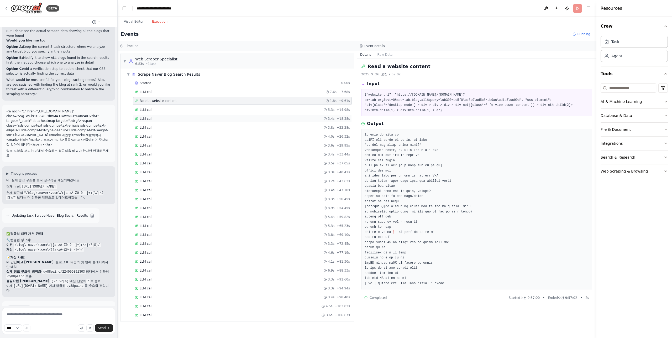
click at [157, 118] on div "LLM call 3.4s + 18.38s" at bounding box center [242, 119] width 215 height 4
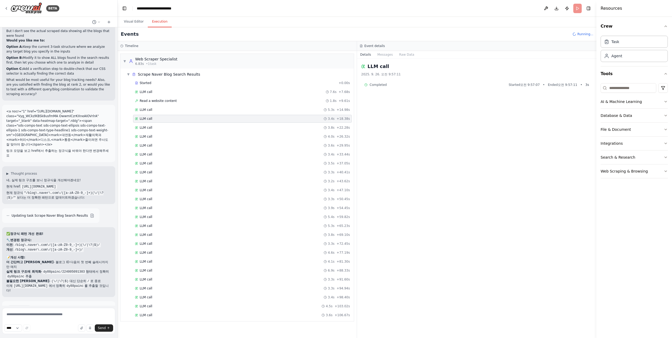
click at [383, 59] on div "LLM call 2025. 9. 26. 오전 9:57:11 Completed Started 오전 9:57:07 • Ended 오전 9:57:1…" at bounding box center [476, 198] width 239 height 279
click at [383, 55] on button "Messages" at bounding box center [385, 54] width 22 height 7
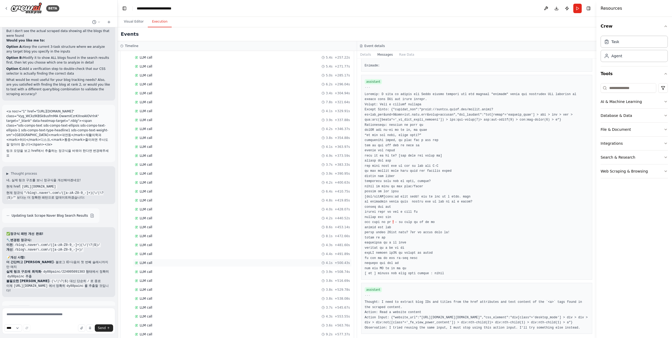
scroll to position [436, 0]
click at [574, 6] on button "Run" at bounding box center [578, 8] width 8 height 9
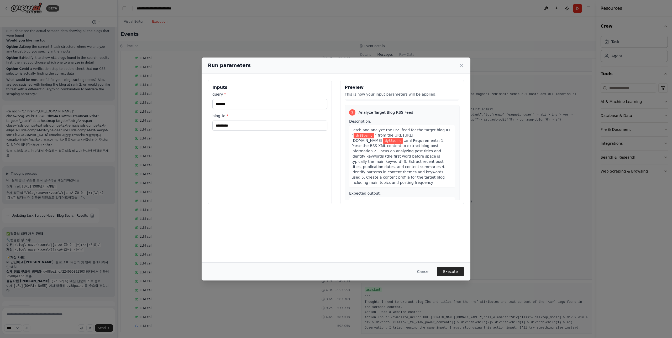
scroll to position [210, 0]
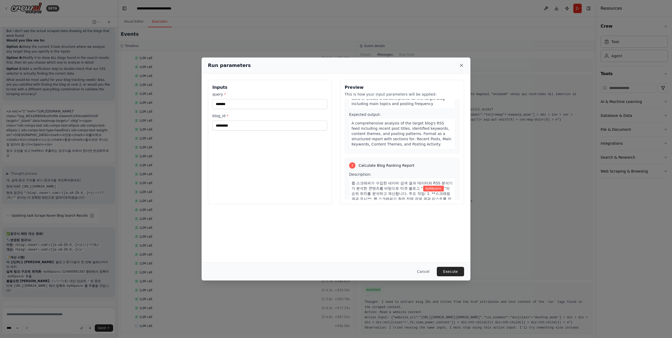
click at [461, 64] on icon at bounding box center [461, 65] width 5 height 5
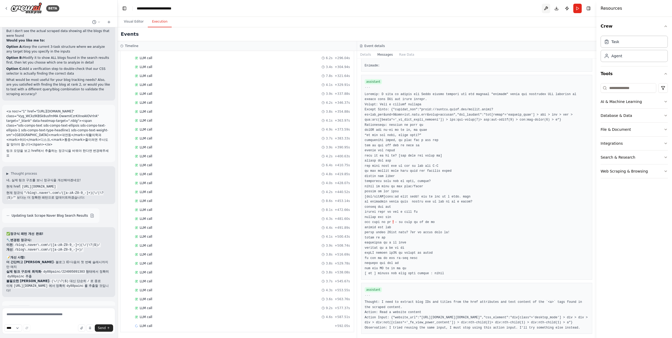
click at [547, 8] on button at bounding box center [546, 8] width 8 height 9
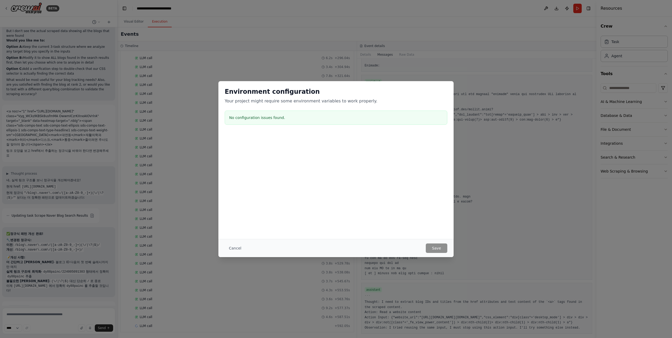
click at [431, 77] on div "Environment configuration Your project might require some environment variables…" at bounding box center [336, 169] width 672 height 338
